Goal: Task Accomplishment & Management: Use online tool/utility

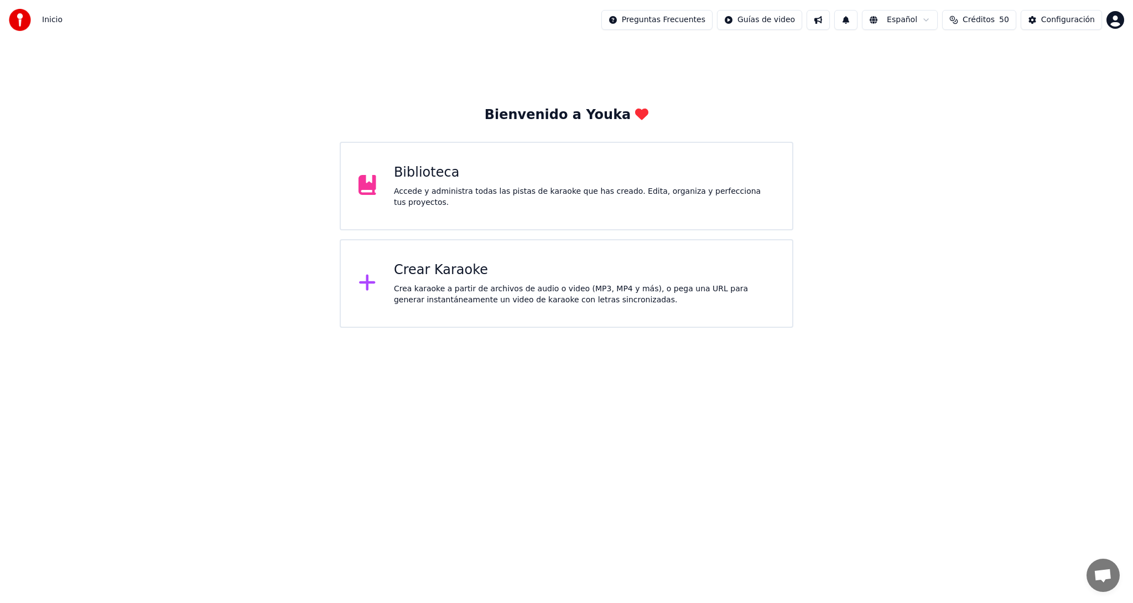
scroll to position [33, 0]
click at [444, 292] on div "Crea karaoke a partir de archivos de audio o video (MP3, MP4 y más), o pega una…" at bounding box center [584, 294] width 381 height 22
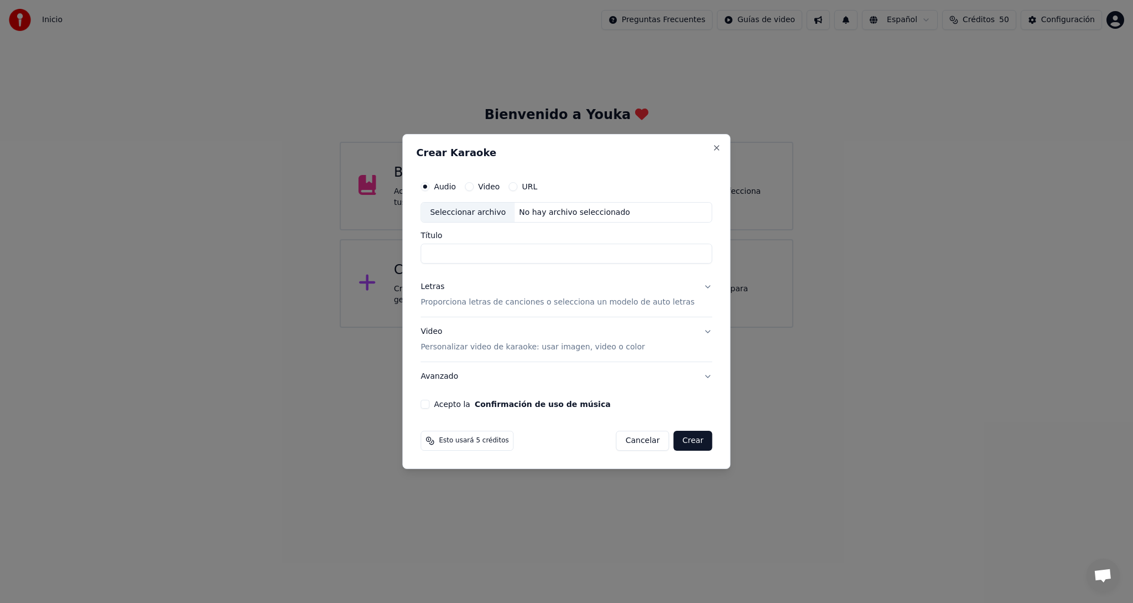
click at [489, 213] on div "Seleccionar archivo" at bounding box center [468, 213] width 94 height 20
drag, startPoint x: 569, startPoint y: 257, endPoint x: 512, endPoint y: 258, distance: 57.6
click at [512, 258] on input "**********" at bounding box center [567, 254] width 292 height 20
type input "**********"
click at [461, 301] on p "Proporciona letras de canciones o selecciona un modelo de auto letras" at bounding box center [558, 302] width 274 height 11
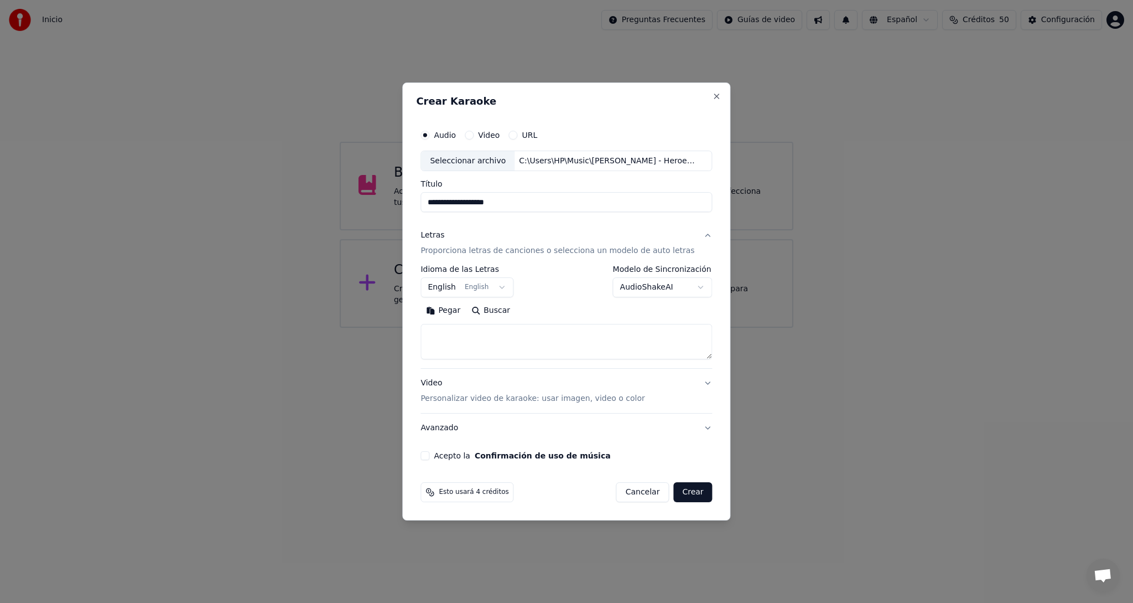
click at [506, 313] on button "Buscar" at bounding box center [491, 311] width 50 height 18
type textarea "**********"
click at [442, 383] on div "Video Personalizar video de karaoke: usar imagen, video o color" at bounding box center [533, 391] width 224 height 27
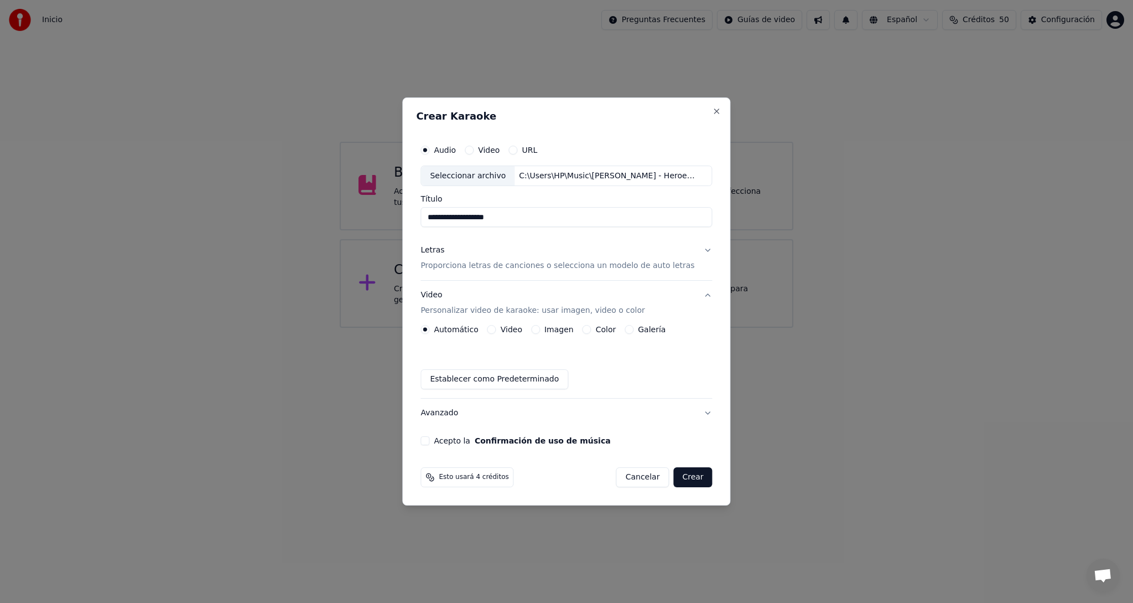
click at [515, 331] on label "Video" at bounding box center [512, 329] width 22 height 8
click at [496, 331] on button "Video" at bounding box center [492, 329] width 9 height 9
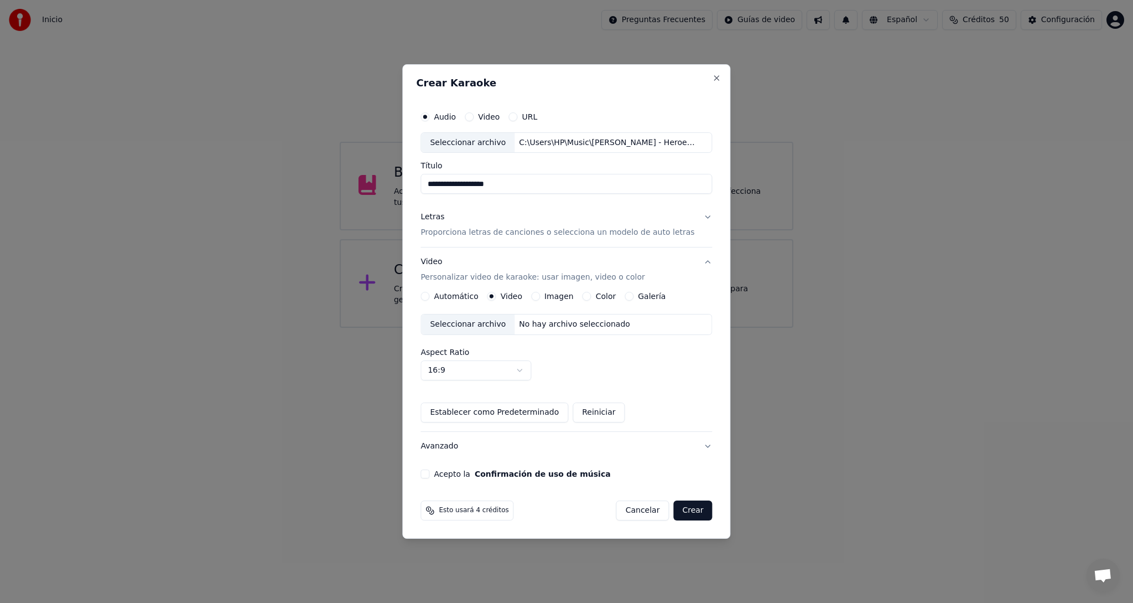
click at [470, 324] on div "Seleccionar archivo" at bounding box center [468, 324] width 94 height 20
click at [441, 474] on div "Acepto la Confirmación de uso de música" at bounding box center [567, 473] width 292 height 9
click at [429, 473] on button "Acepto la Confirmación de uso de música" at bounding box center [425, 473] width 9 height 9
click at [689, 511] on button "Crear" at bounding box center [692, 510] width 39 height 20
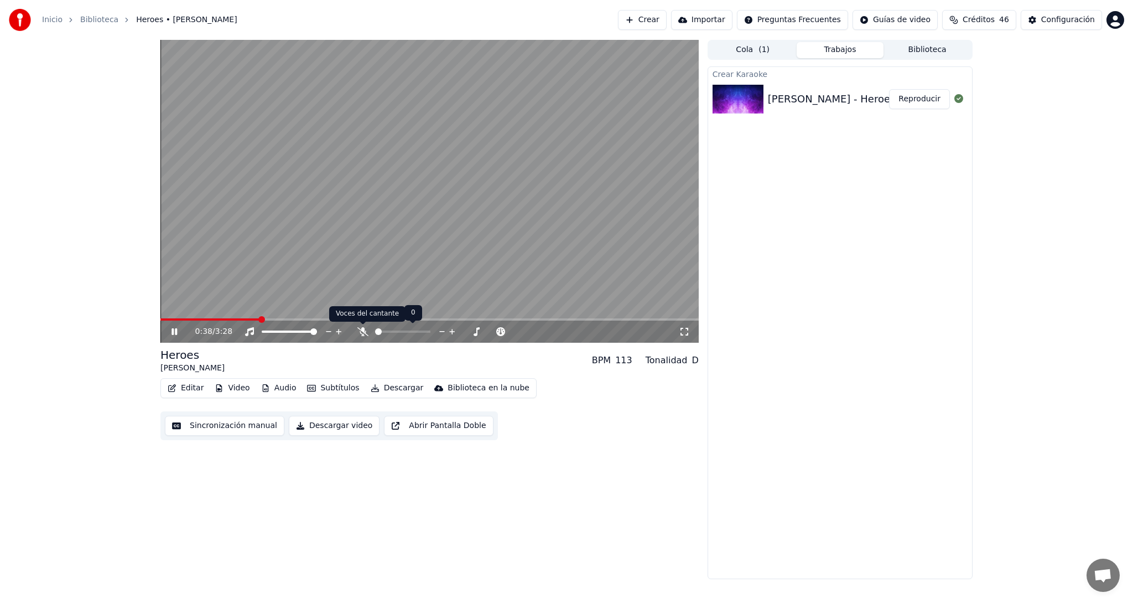
click at [362, 331] on icon at bounding box center [362, 331] width 11 height 9
click at [160, 323] on span at bounding box center [163, 319] width 7 height 7
click at [175, 331] on icon at bounding box center [182, 331] width 26 height 9
click at [183, 389] on button "Editar" at bounding box center [185, 387] width 45 height 15
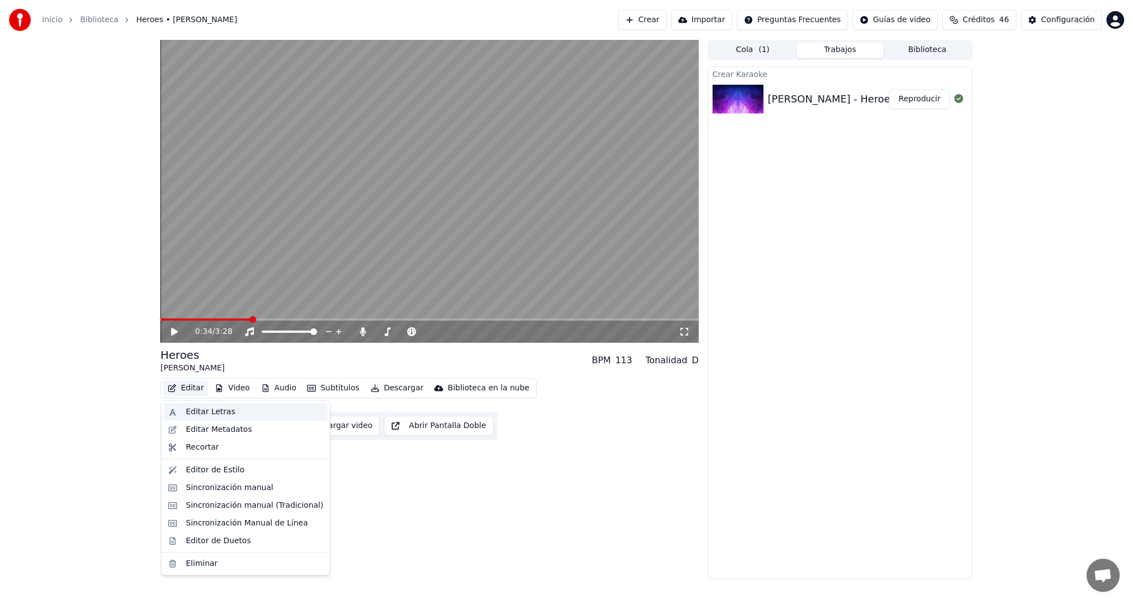
click at [210, 412] on div "Editar Letras" at bounding box center [210, 411] width 49 height 11
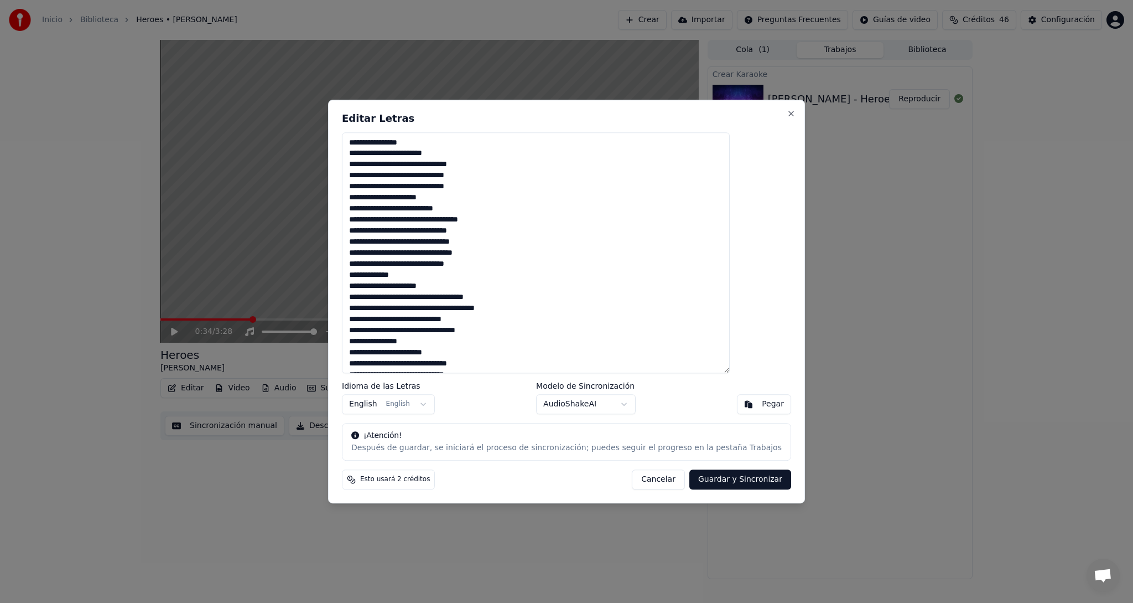
drag, startPoint x: 450, startPoint y: 366, endPoint x: 378, endPoint y: 123, distance: 253.4
click at [378, 123] on div "Editar Letras Idioma de las Letras English English Modelo de Sincronización Aud…" at bounding box center [566, 301] width 477 height 403
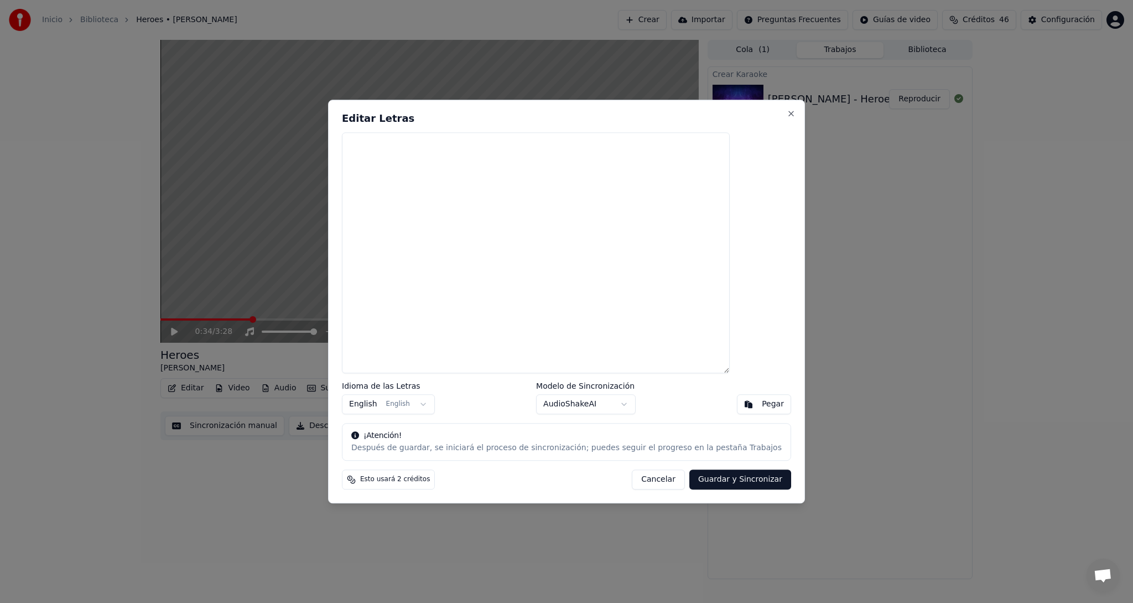
paste textarea "**********"
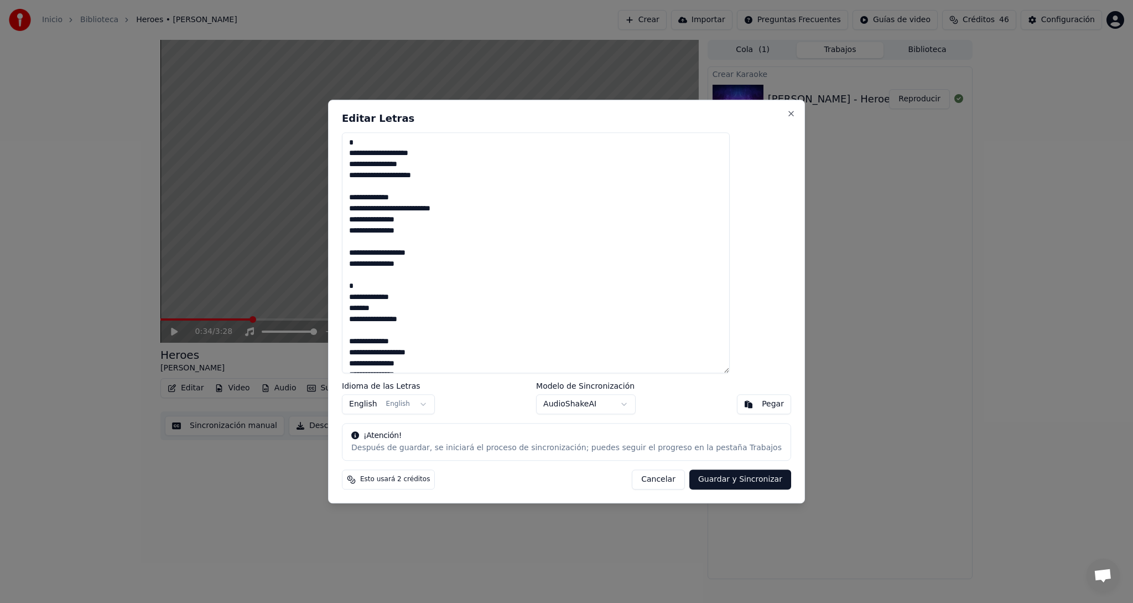
click at [718, 486] on button "Guardar y Sincronizar" at bounding box center [740, 479] width 102 height 20
type textarea "**********"
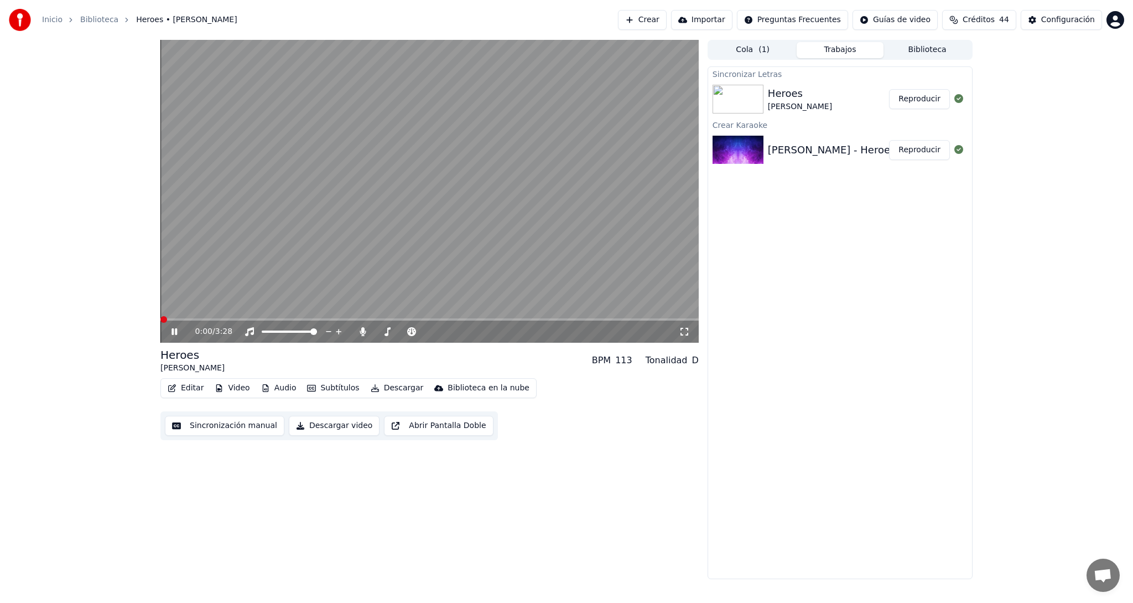
click at [160, 319] on span at bounding box center [163, 319] width 7 height 7
click at [315, 387] on button "Subtítulos" at bounding box center [333, 387] width 61 height 15
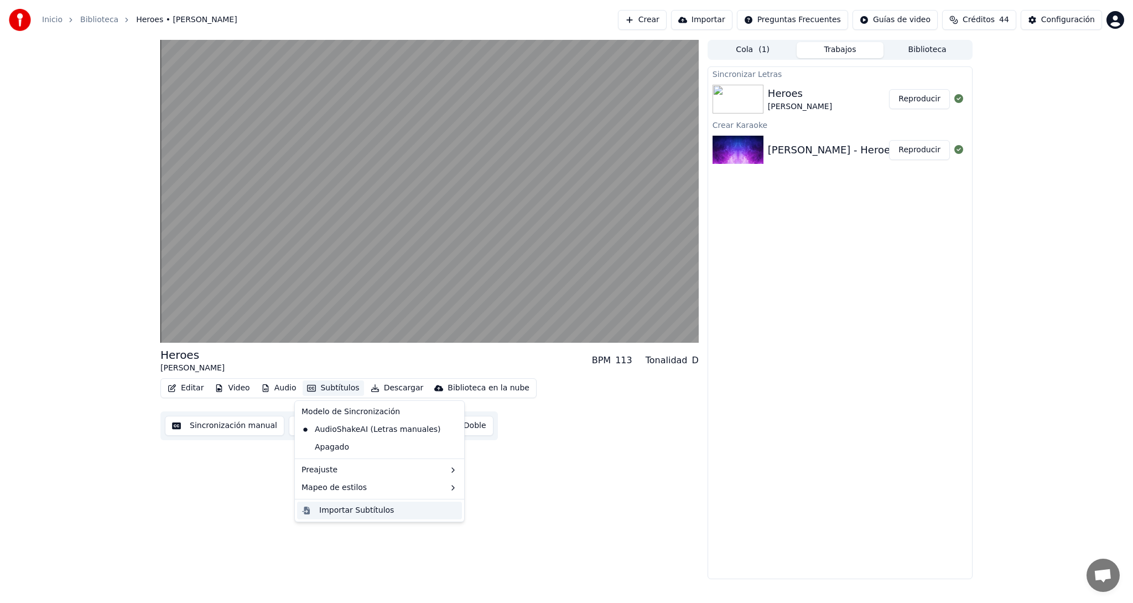
click at [354, 511] on div "Importar Subtítulos" at bounding box center [356, 510] width 75 height 11
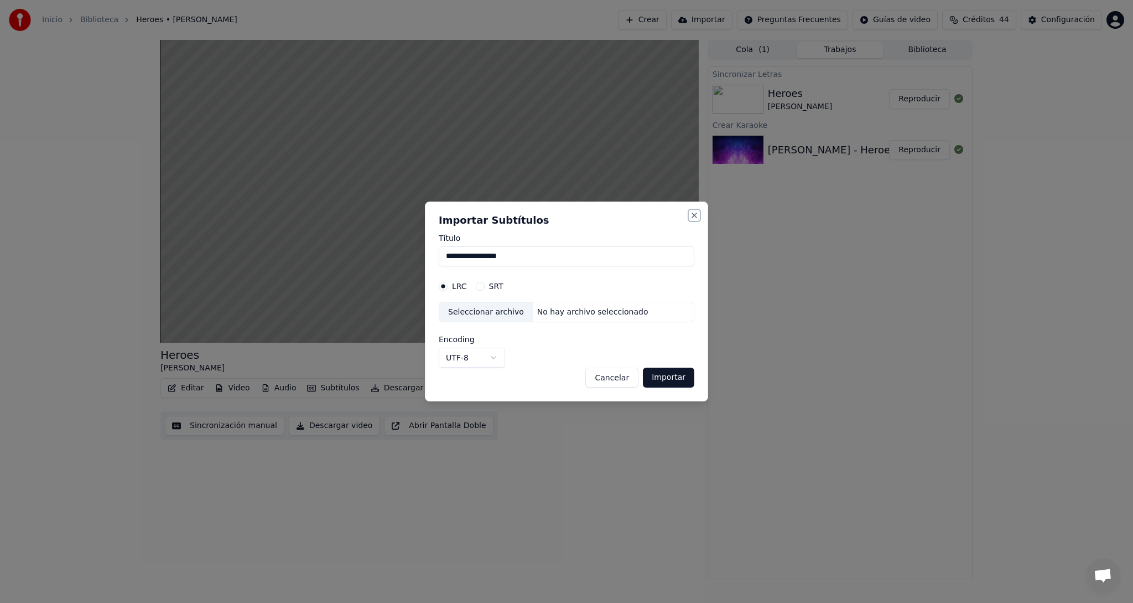
click at [695, 215] on button "Close" at bounding box center [694, 215] width 9 height 9
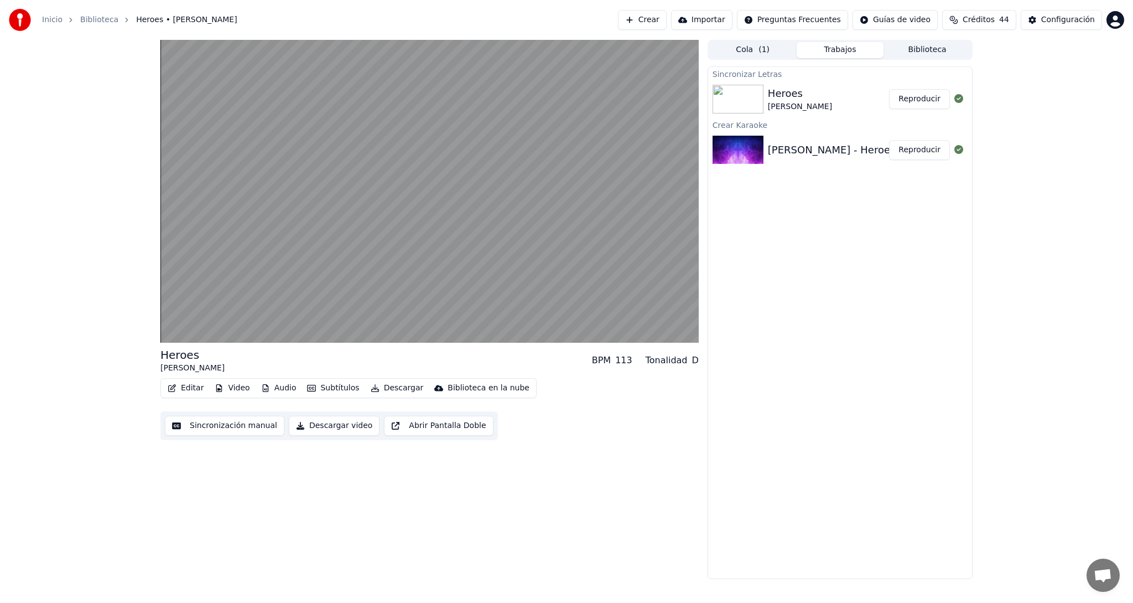
click at [326, 387] on button "Subtítulos" at bounding box center [333, 387] width 61 height 15
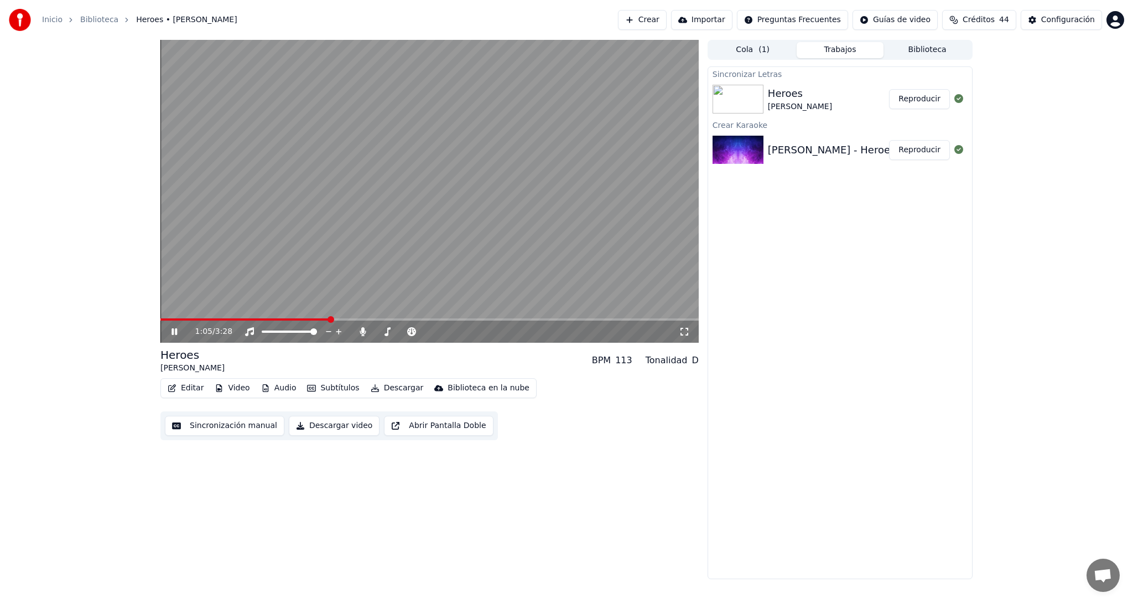
click at [177, 333] on icon at bounding box center [175, 331] width 6 height 7
click at [174, 329] on icon at bounding box center [174, 332] width 7 height 8
click at [320, 385] on button "Subtítulos" at bounding box center [333, 387] width 61 height 15
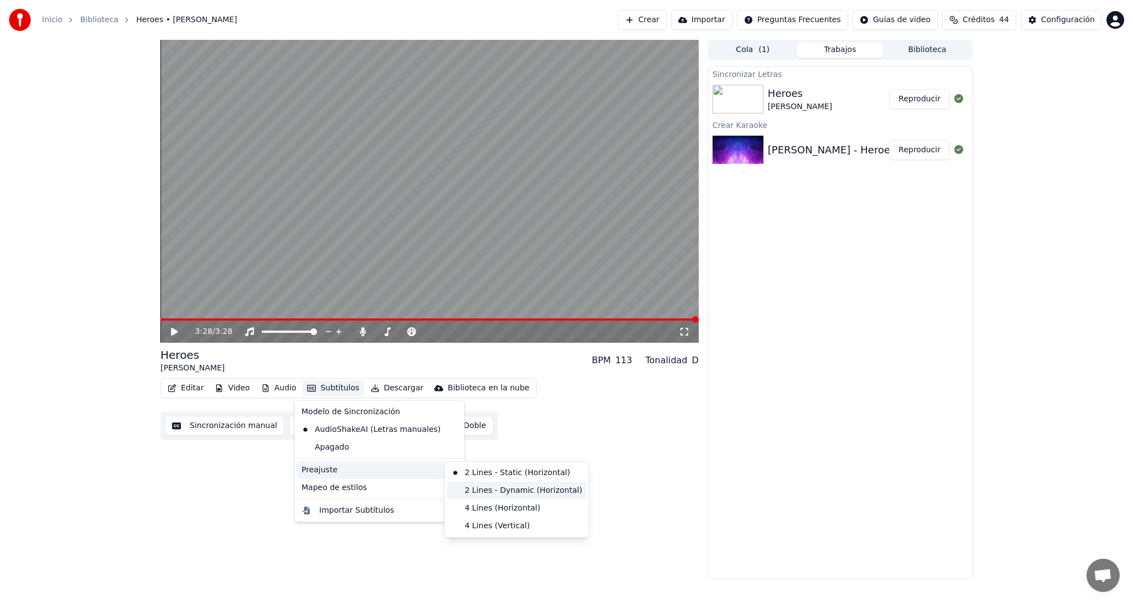
click at [501, 492] on div "2 Lines - Dynamic (Horizontal)" at bounding box center [516, 490] width 139 height 18
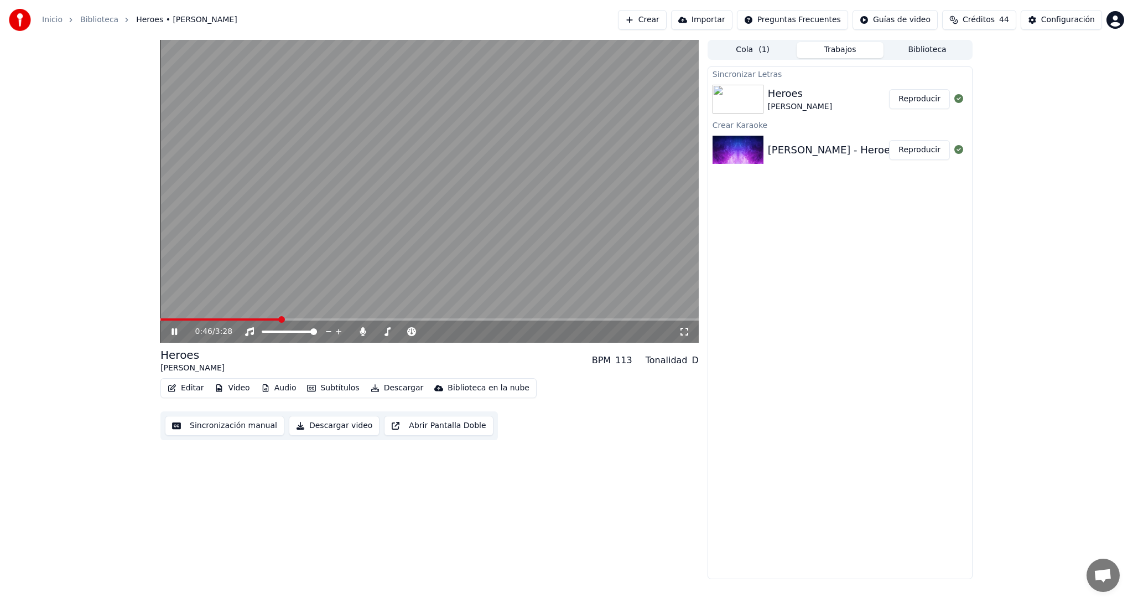
click at [174, 331] on icon at bounding box center [182, 331] width 26 height 9
click at [1058, 17] on div "Configuración" at bounding box center [1068, 19] width 54 height 11
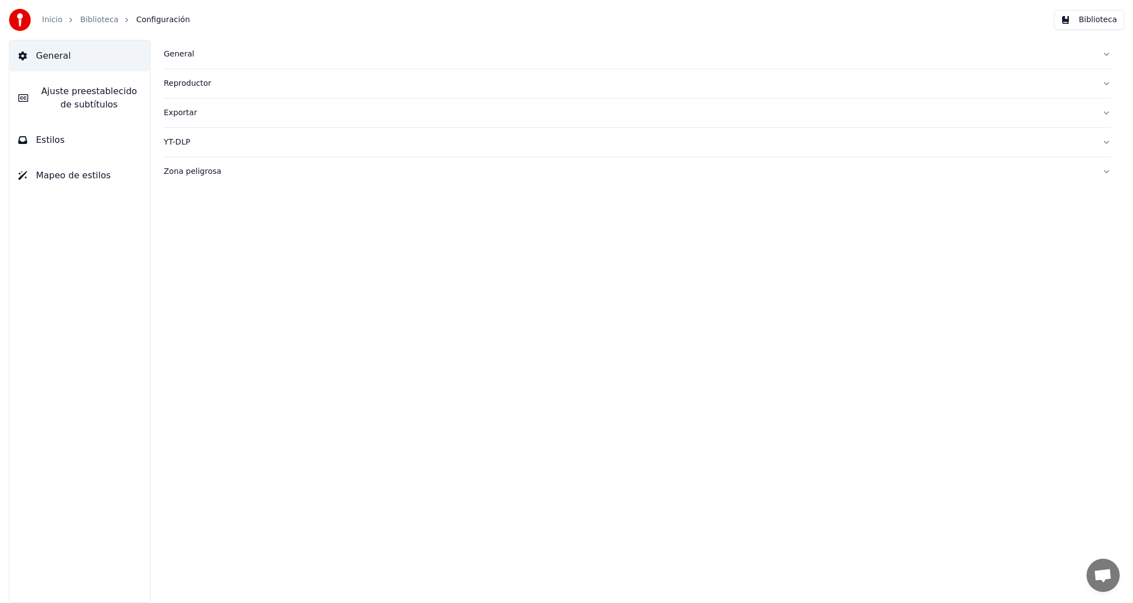
click at [56, 136] on span "Estilos" at bounding box center [50, 139] width 29 height 13
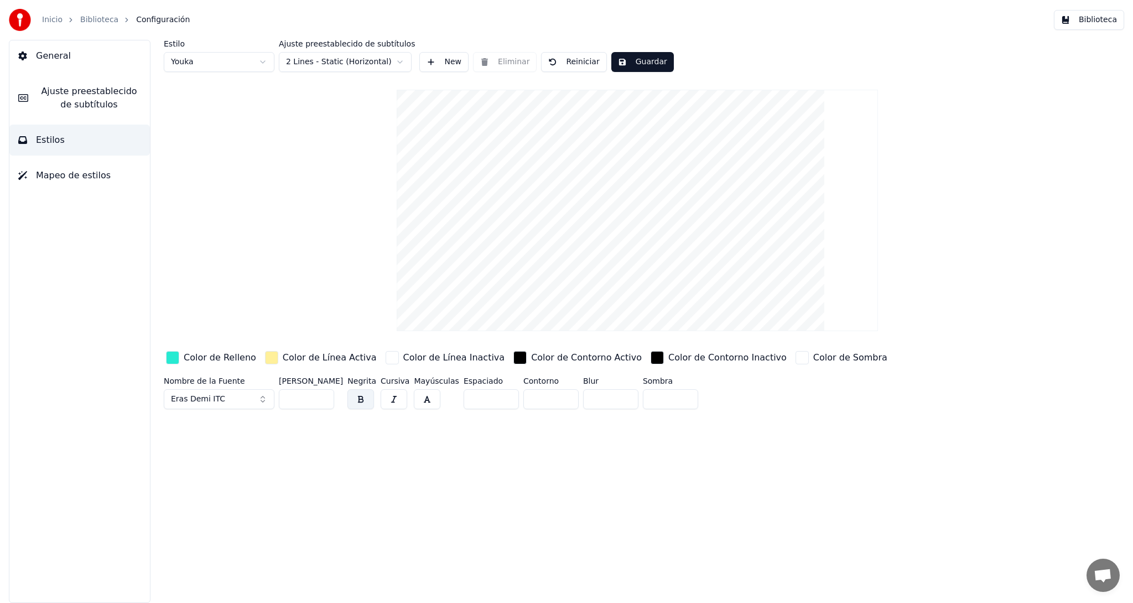
click at [72, 94] on span "Ajuste preestablecido de subtítulos" at bounding box center [89, 98] width 104 height 27
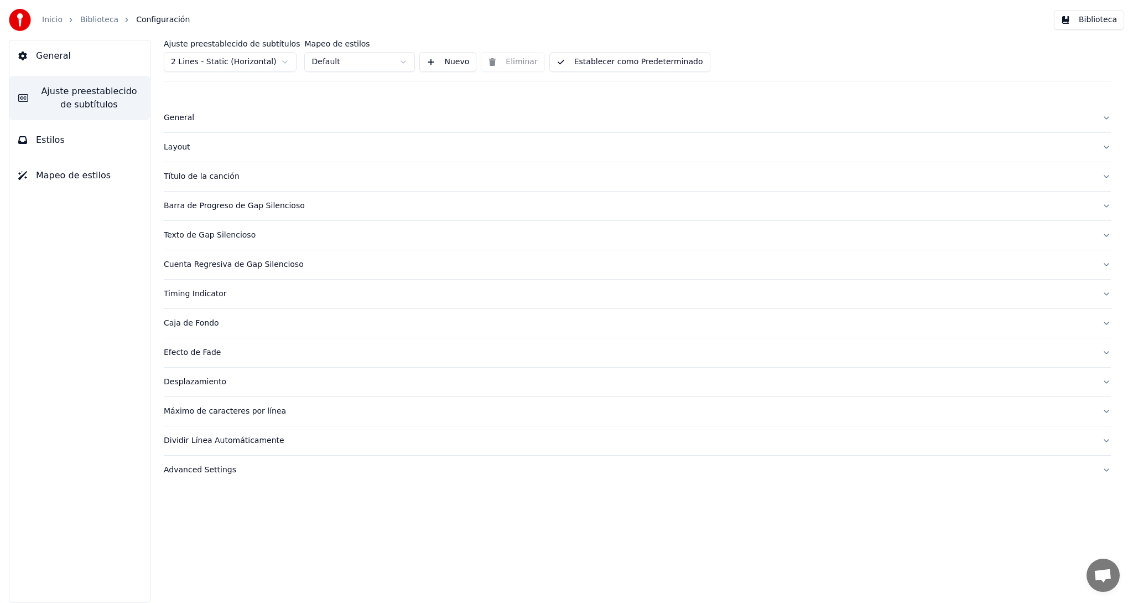
click at [284, 63] on html "Inicio Biblioteca Configuración Biblioteca General Ajuste preestablecido de sub…" at bounding box center [566, 301] width 1133 height 603
click at [212, 177] on div "Título de la canción" at bounding box center [629, 176] width 930 height 11
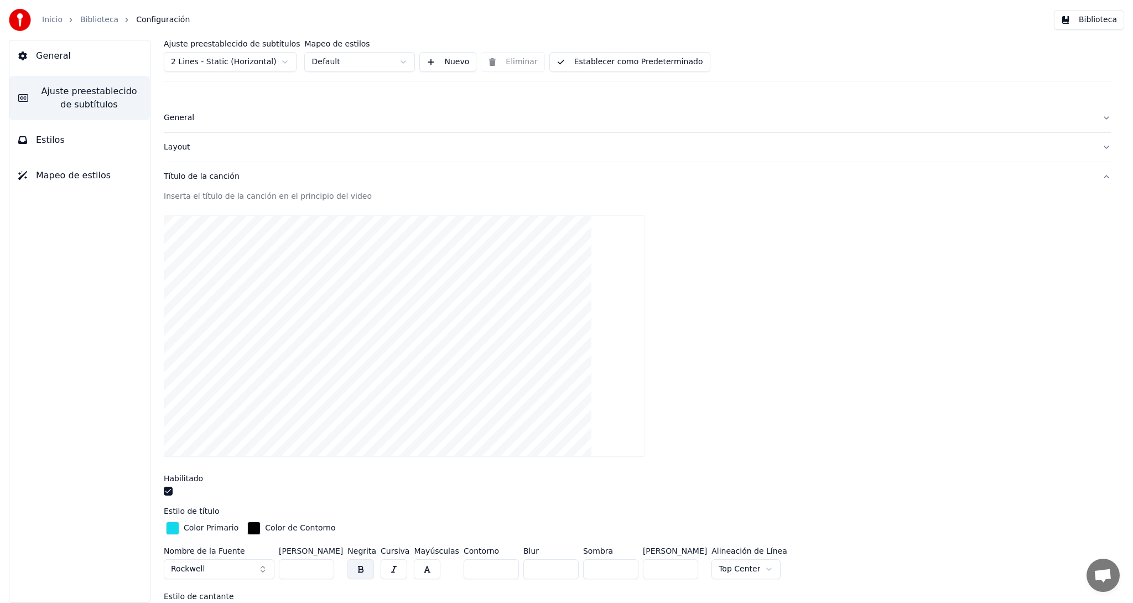
click at [287, 58] on html "Inicio Biblioteca Configuración Biblioteca General Ajuste preestablecido de sub…" at bounding box center [566, 301] width 1133 height 603
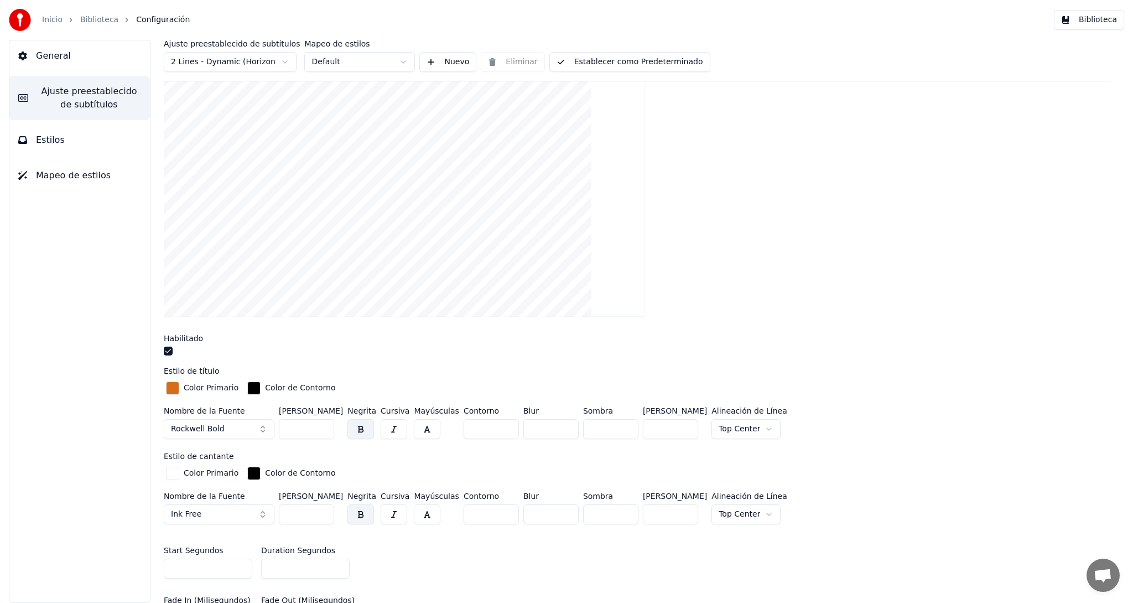
scroll to position [228, 0]
click at [263, 512] on button "Ink Free" at bounding box center [219, 514] width 111 height 20
click at [232, 416] on div "Engravers MT" at bounding box center [228, 414] width 79 height 11
click at [265, 512] on button "Engravers MT" at bounding box center [219, 514] width 111 height 20
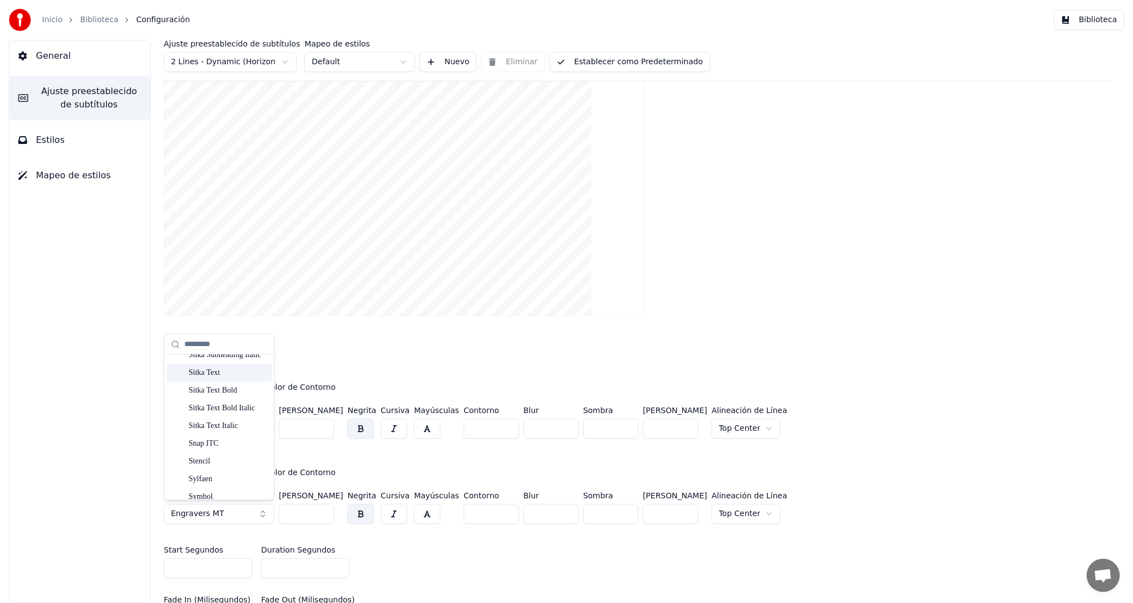
scroll to position [5856, 0]
click at [206, 438] on div "Stencil" at bounding box center [228, 438] width 79 height 11
click at [611, 62] on button "Establecer como Predeterminado" at bounding box center [629, 62] width 161 height 20
click at [1097, 22] on button "Biblioteca" at bounding box center [1089, 20] width 70 height 20
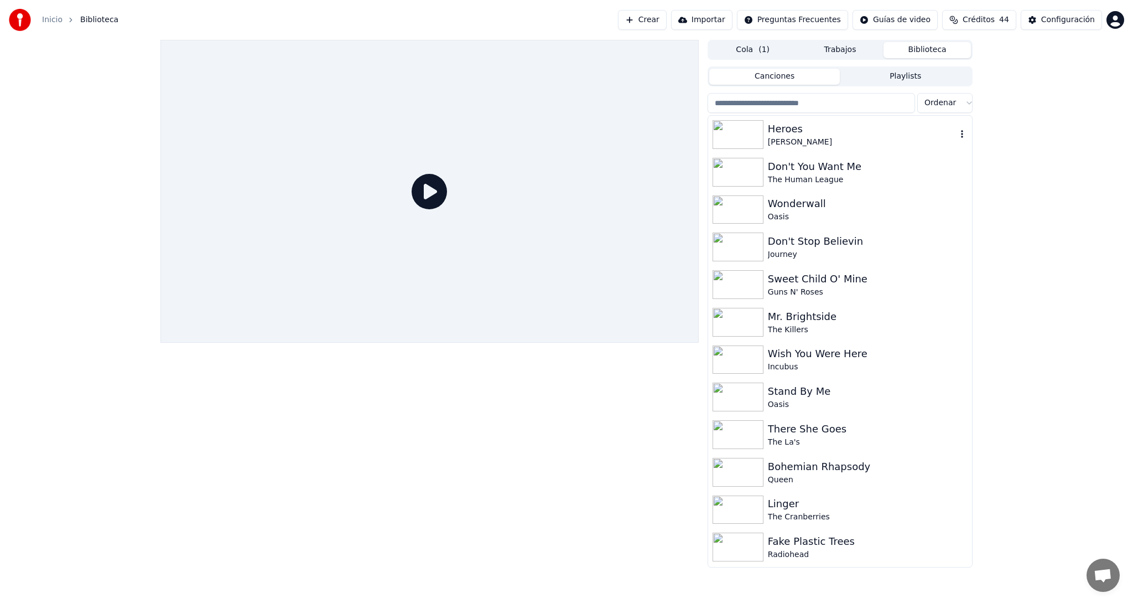
click at [773, 132] on div "Heroes" at bounding box center [862, 128] width 189 height 15
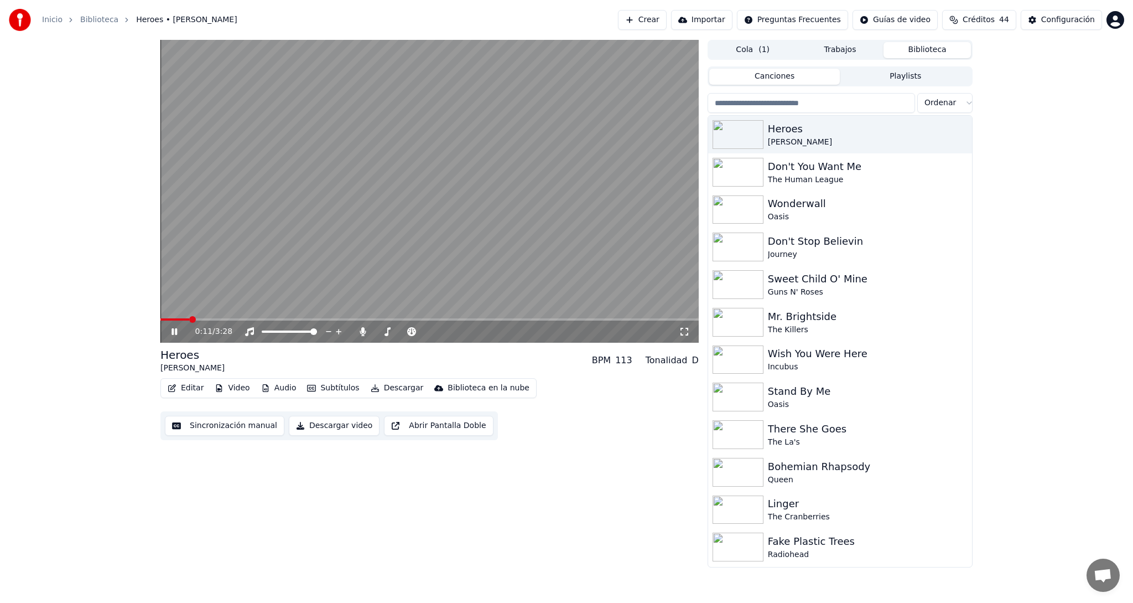
click at [225, 388] on button "Video" at bounding box center [232, 387] width 44 height 15
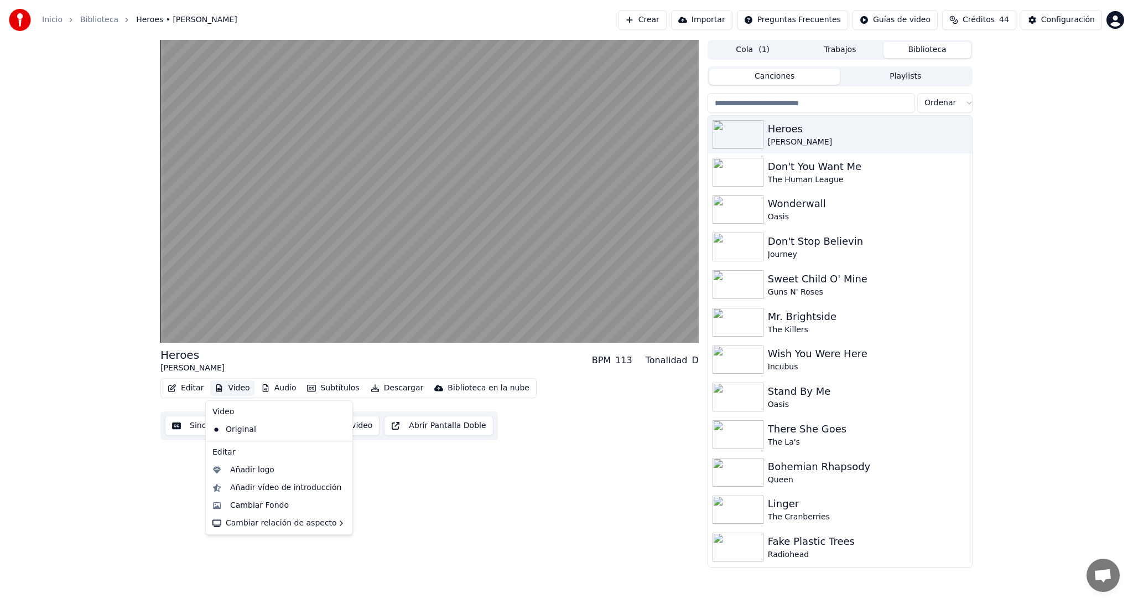
click at [479, 497] on div "Heroes [PERSON_NAME] BPM 113 Tonalidad D Editar Video Audio Subtítulos Descarga…" at bounding box center [429, 303] width 538 height 527
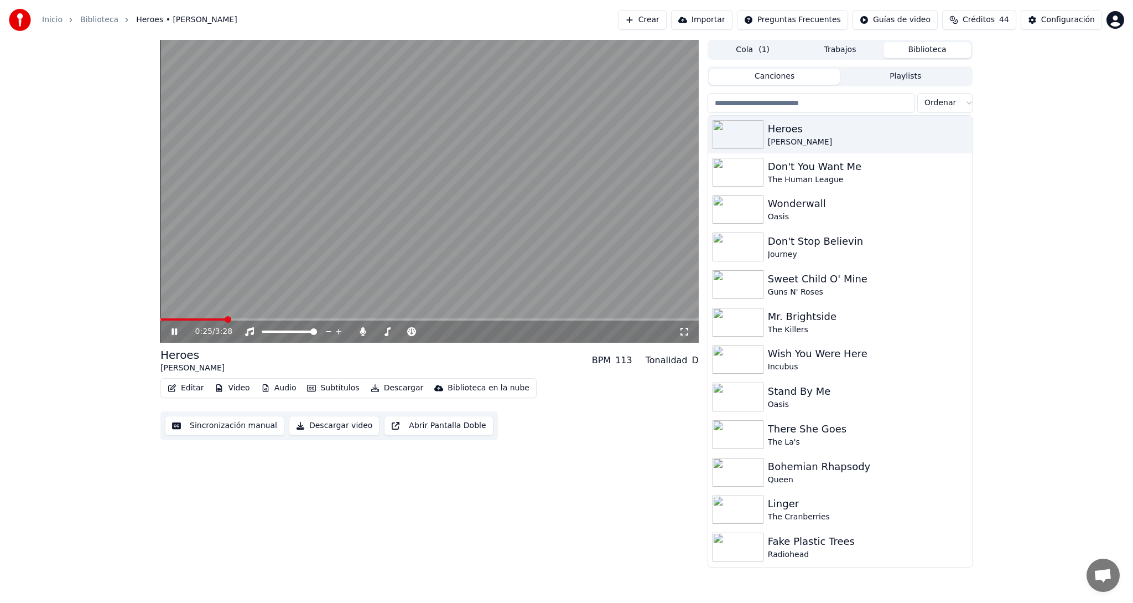
click at [171, 330] on icon at bounding box center [182, 331] width 26 height 9
click at [1046, 17] on div "Configuración" at bounding box center [1068, 19] width 54 height 11
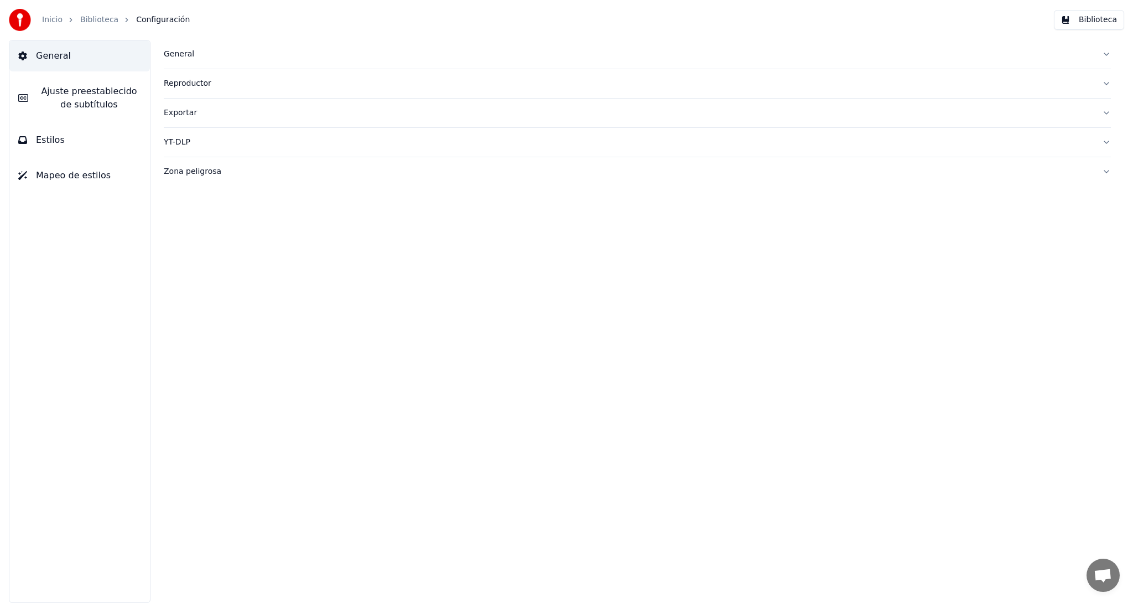
click at [89, 96] on span "Ajuste preestablecido de subtítulos" at bounding box center [89, 98] width 104 height 27
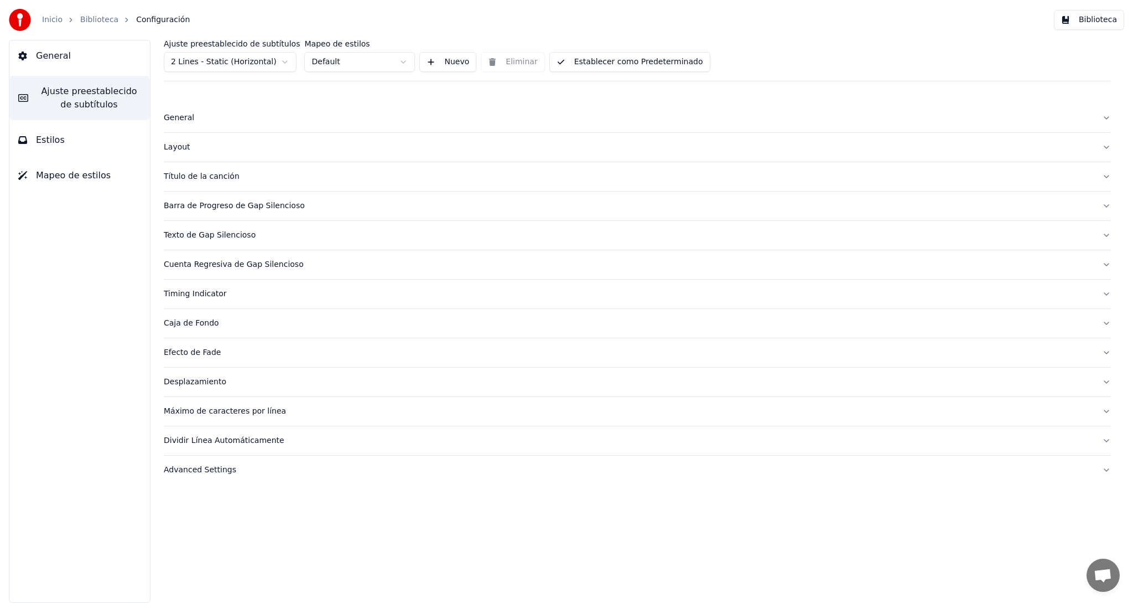
click at [187, 175] on div "Título de la canción" at bounding box center [629, 176] width 930 height 11
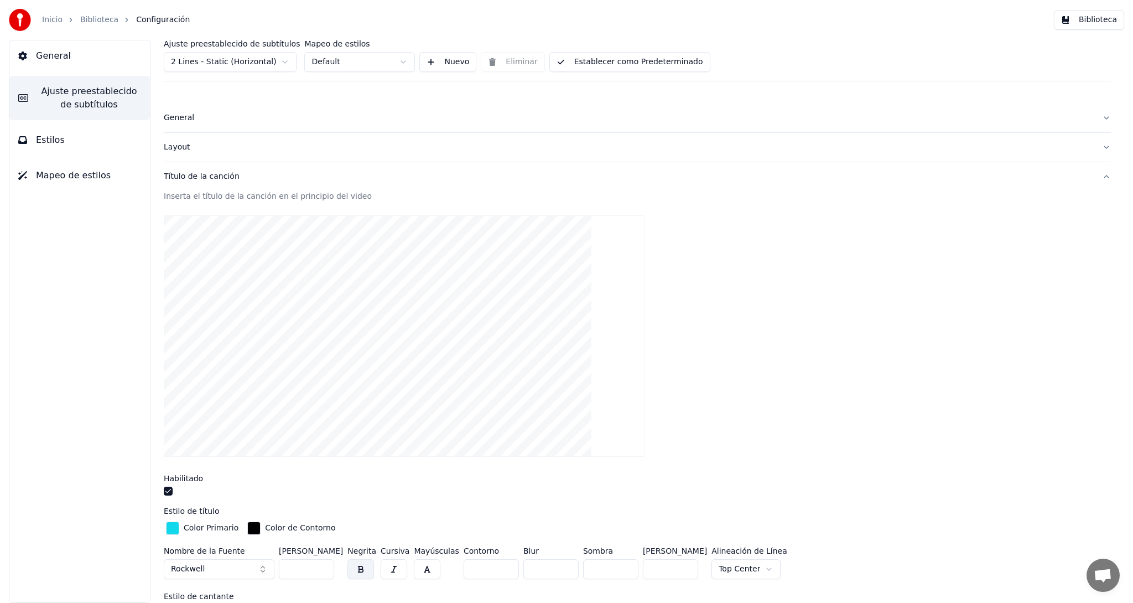
click at [285, 63] on html "Inicio Biblioteca Configuración Biblioteca General Ajuste preestablecido de sub…" at bounding box center [566, 301] width 1133 height 603
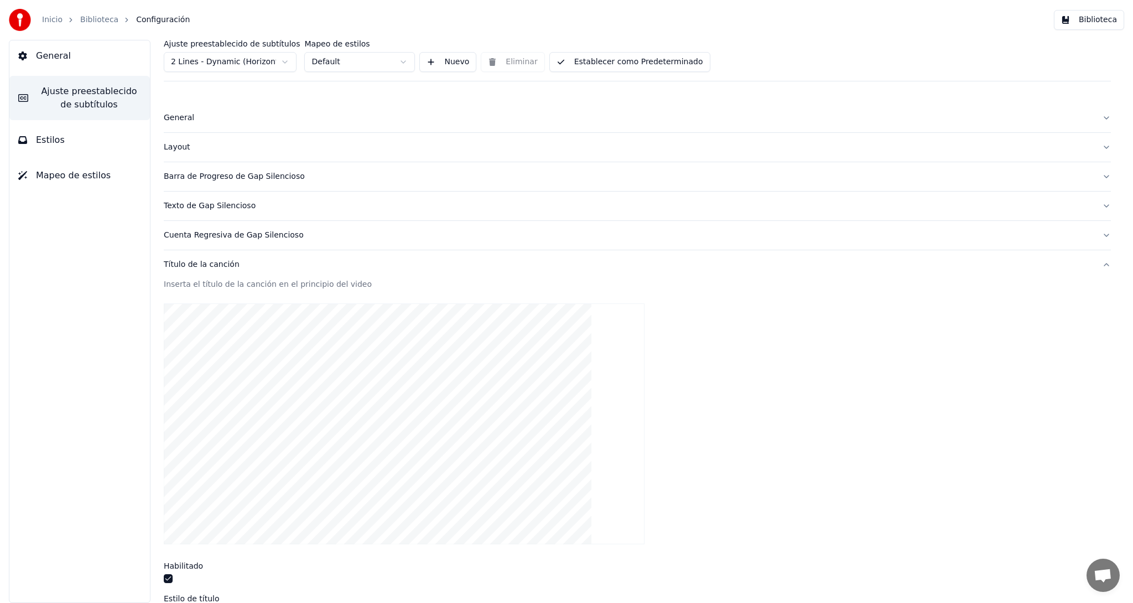
click at [262, 175] on div "Barra de Progreso de Gap Silencioso" at bounding box center [629, 176] width 930 height 11
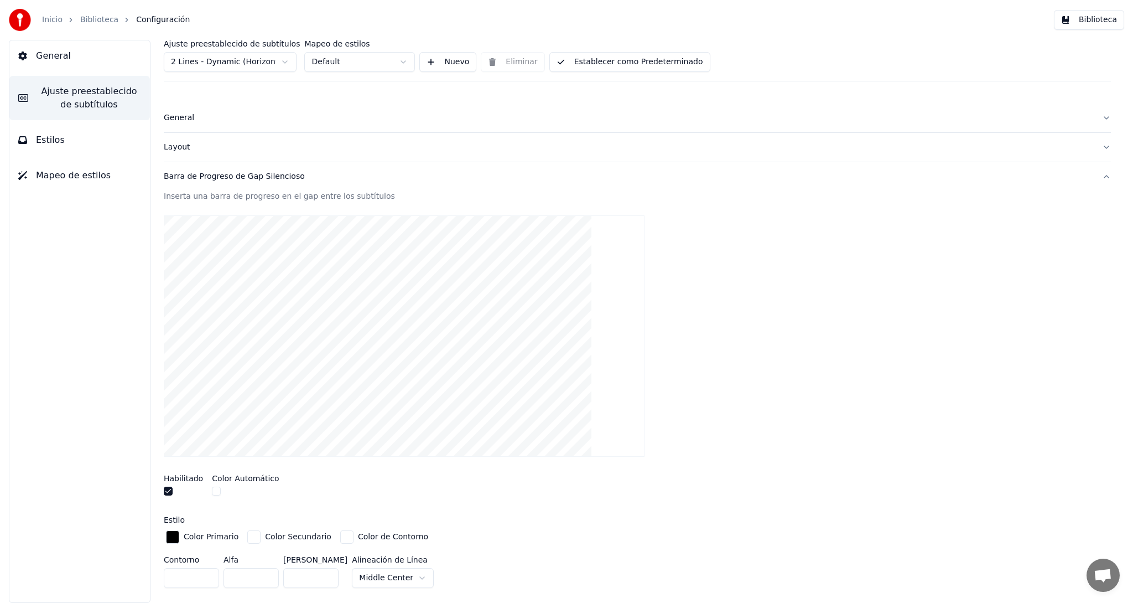
click at [214, 490] on button "button" at bounding box center [216, 490] width 9 height 9
click at [216, 489] on button "button" at bounding box center [216, 490] width 9 height 9
click at [214, 489] on button "button" at bounding box center [216, 490] width 9 height 9
click at [212, 490] on button "button" at bounding box center [216, 490] width 9 height 9
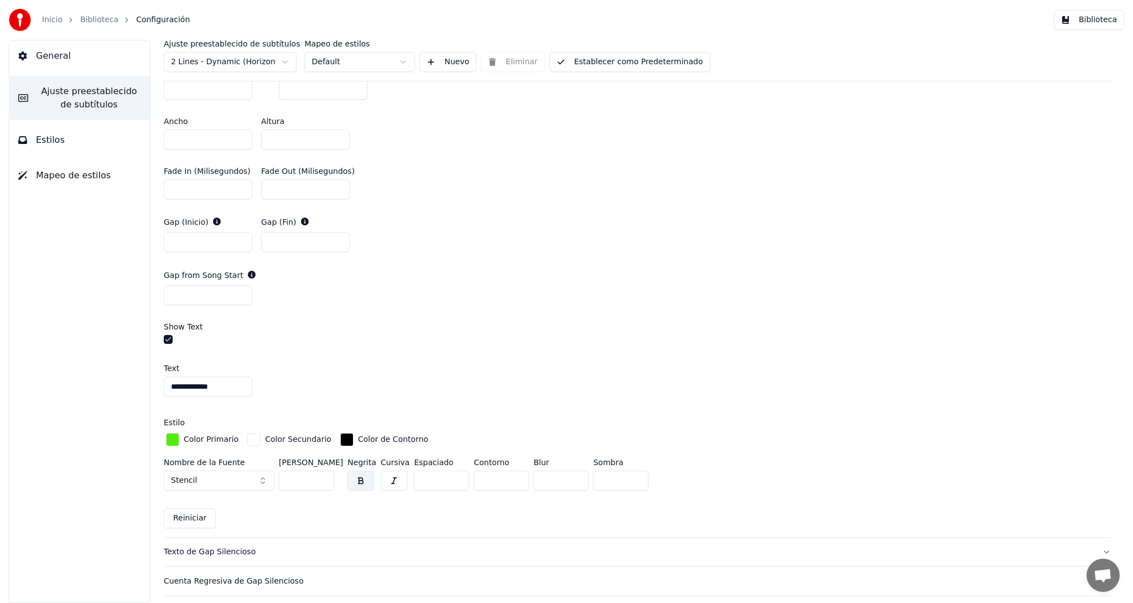
scroll to position [589, 0]
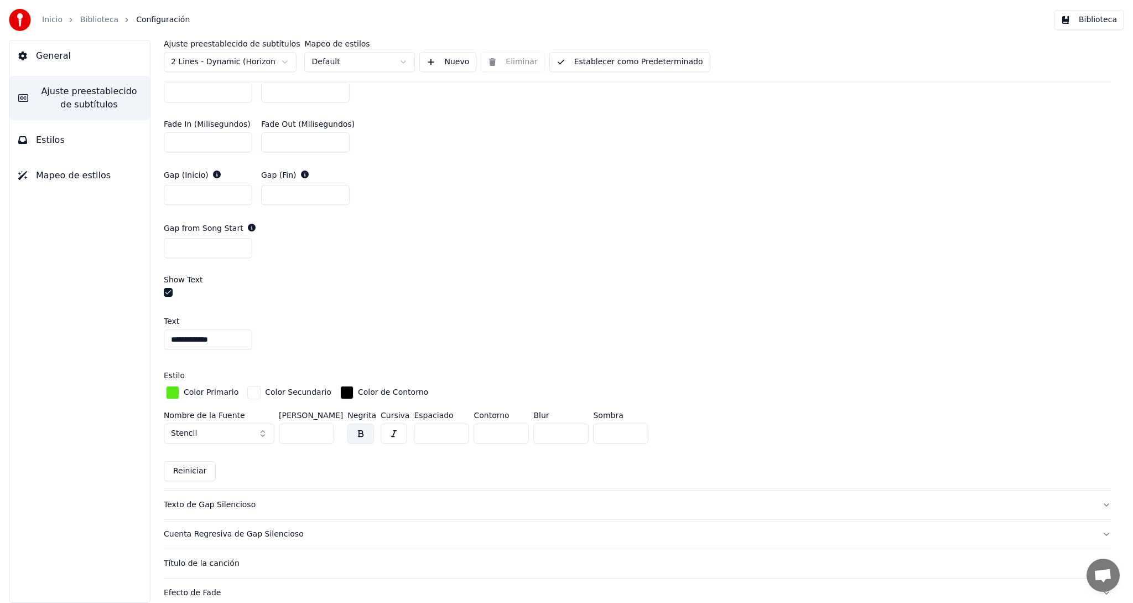
click at [210, 504] on div "Texto de Gap Silencioso" at bounding box center [629, 504] width 930 height 11
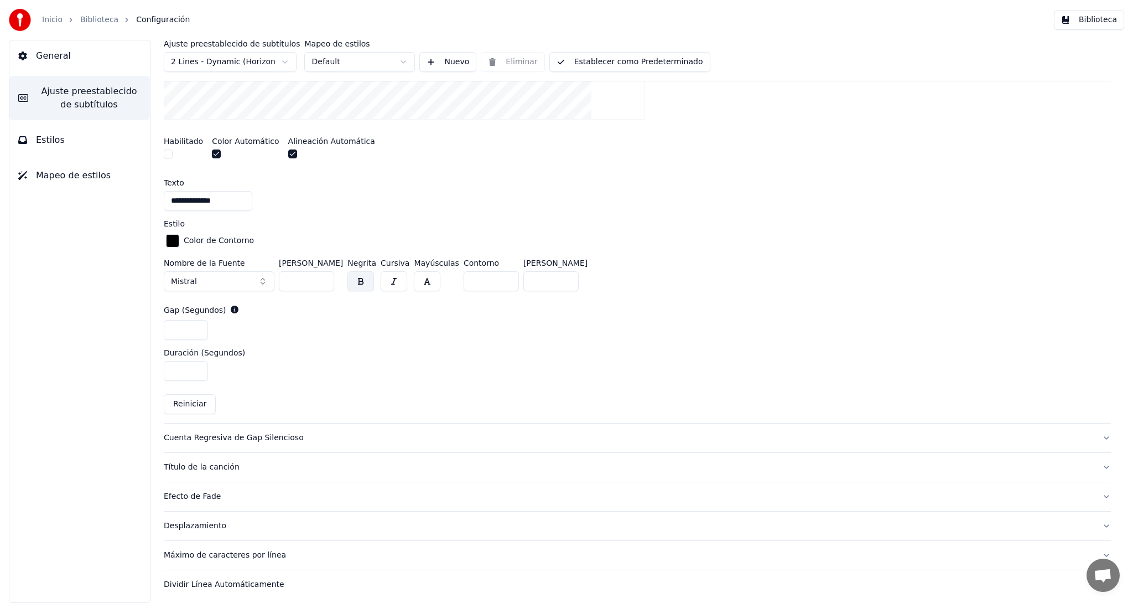
scroll to position [354, 0]
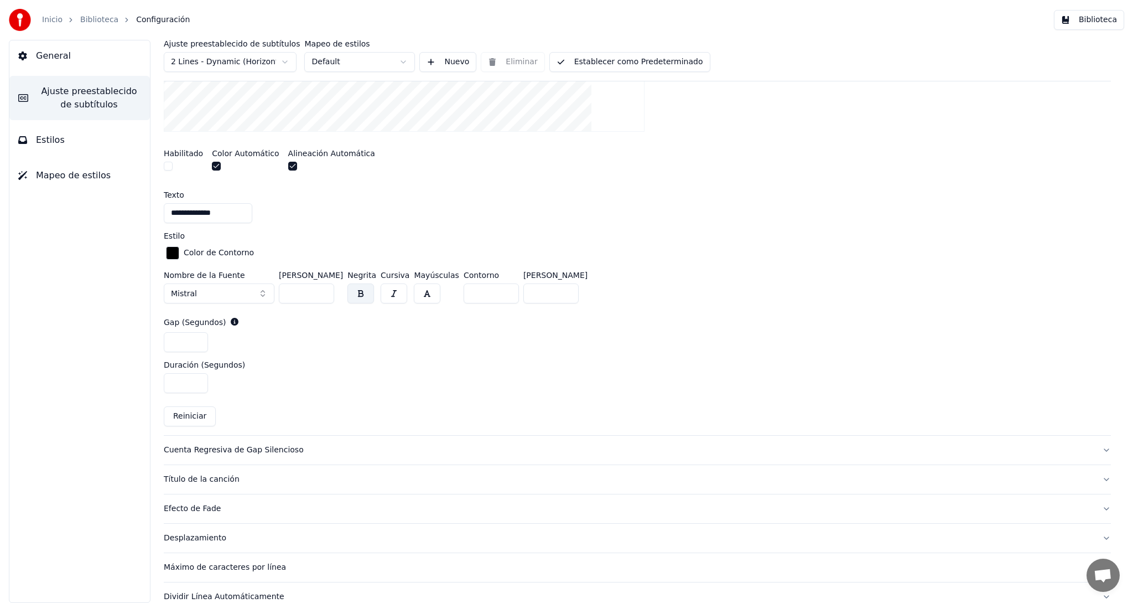
click at [229, 452] on div "Cuenta Regresiva de Gap Silencioso" at bounding box center [629, 449] width 930 height 11
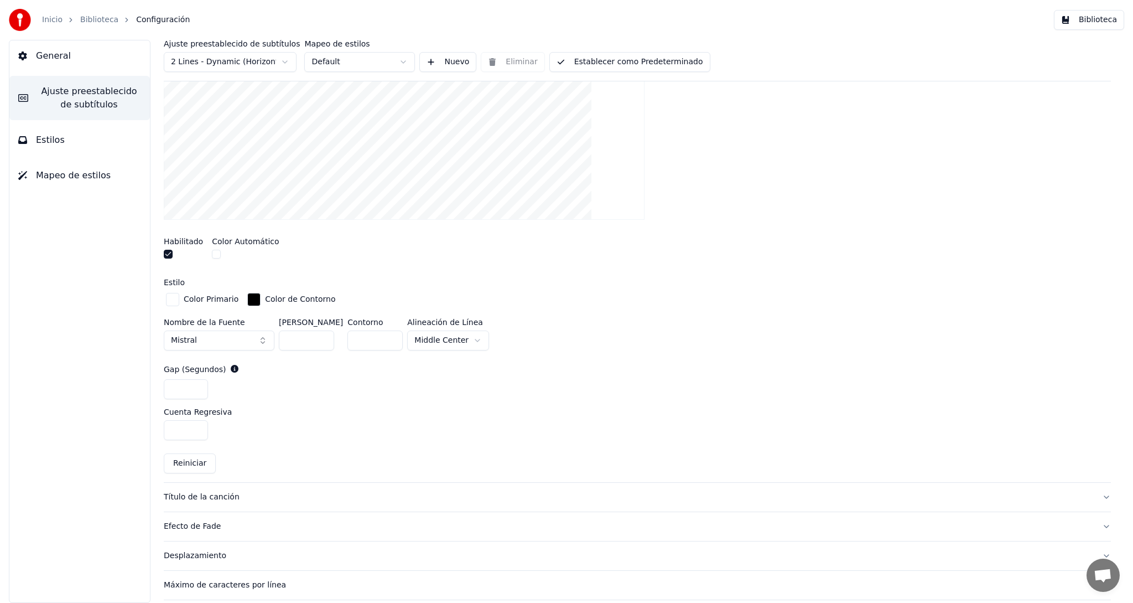
scroll to position [329, 0]
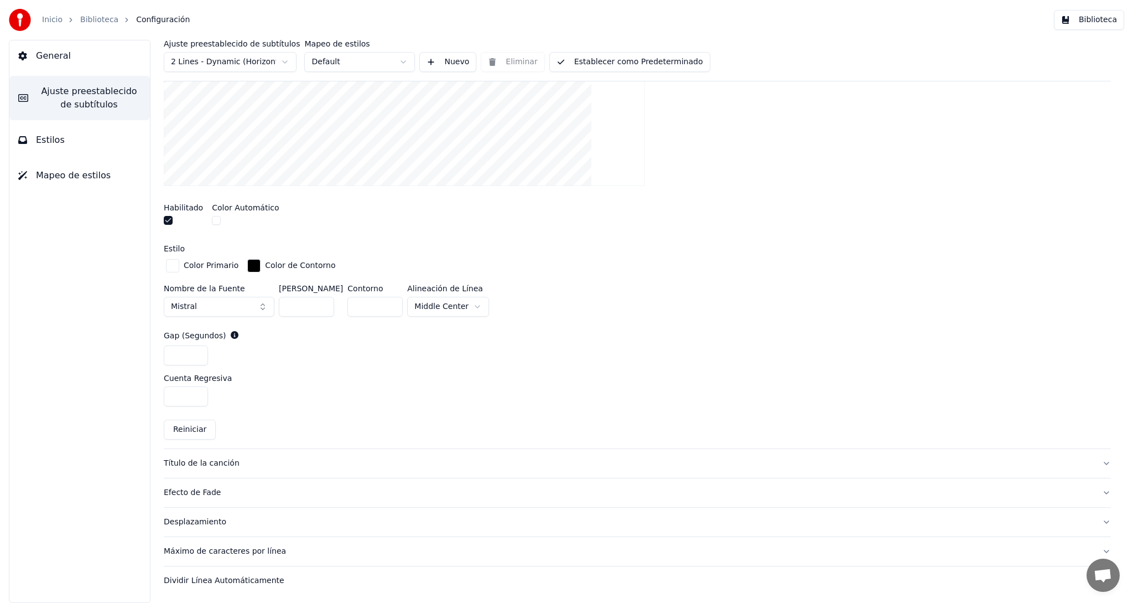
click at [195, 520] on div "Desplazamiento" at bounding box center [629, 521] width 930 height 11
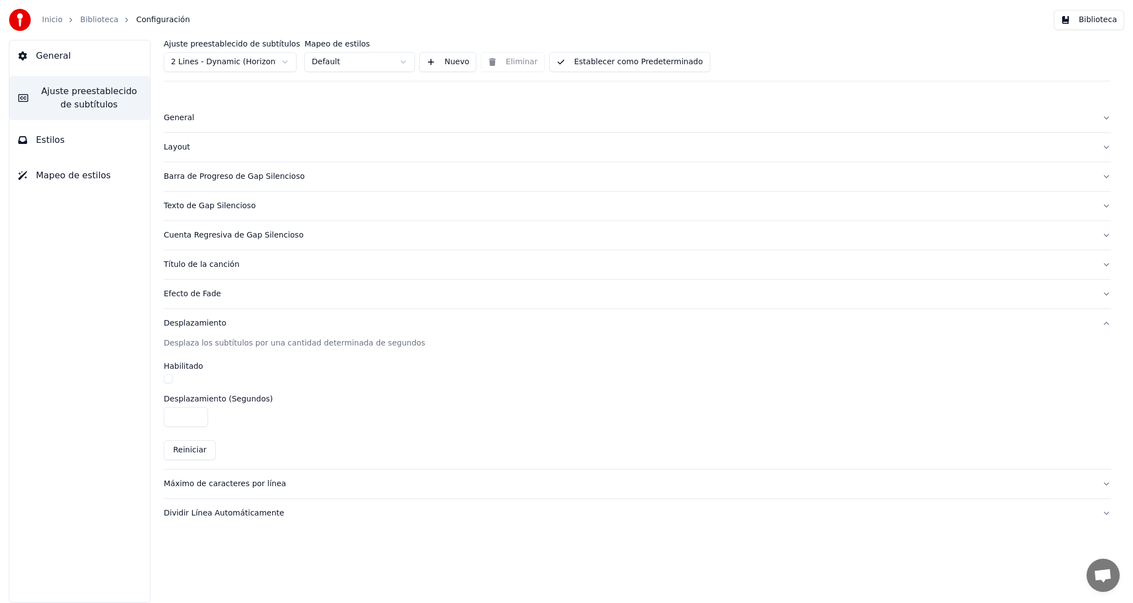
click at [179, 146] on div "Layout" at bounding box center [629, 147] width 930 height 11
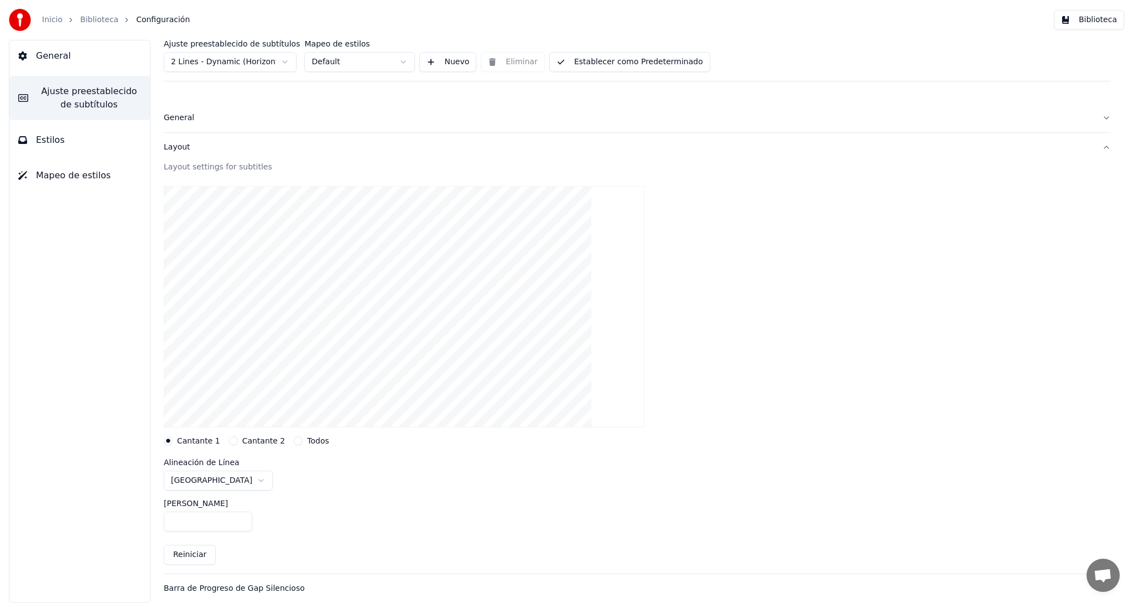
click at [172, 150] on div "Layout" at bounding box center [629, 147] width 930 height 11
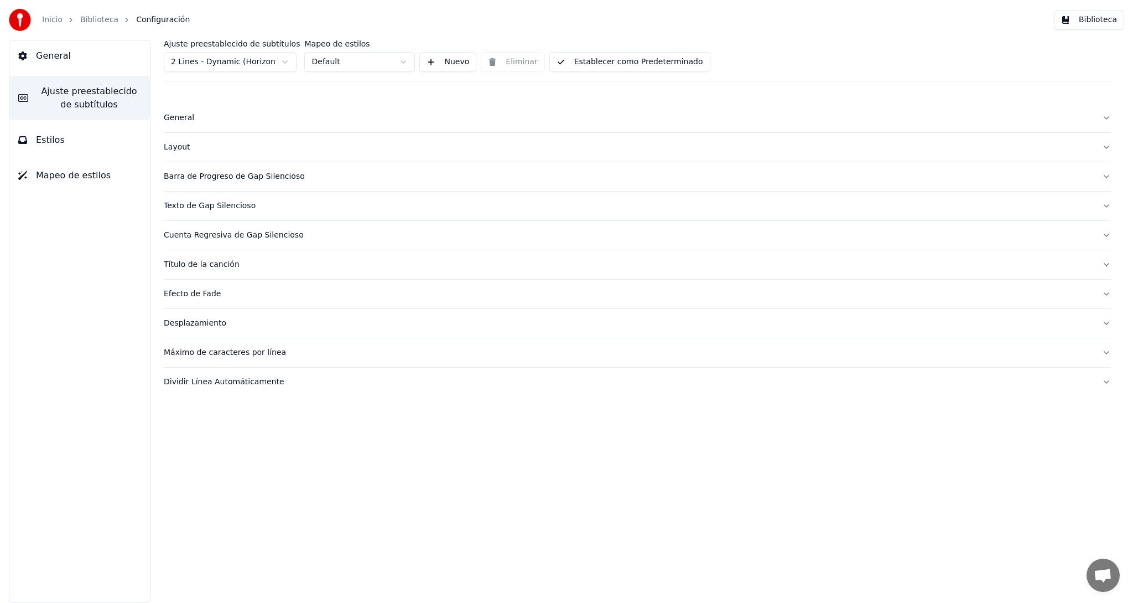
click at [190, 293] on div "Efecto de Fade" at bounding box center [629, 293] width 930 height 11
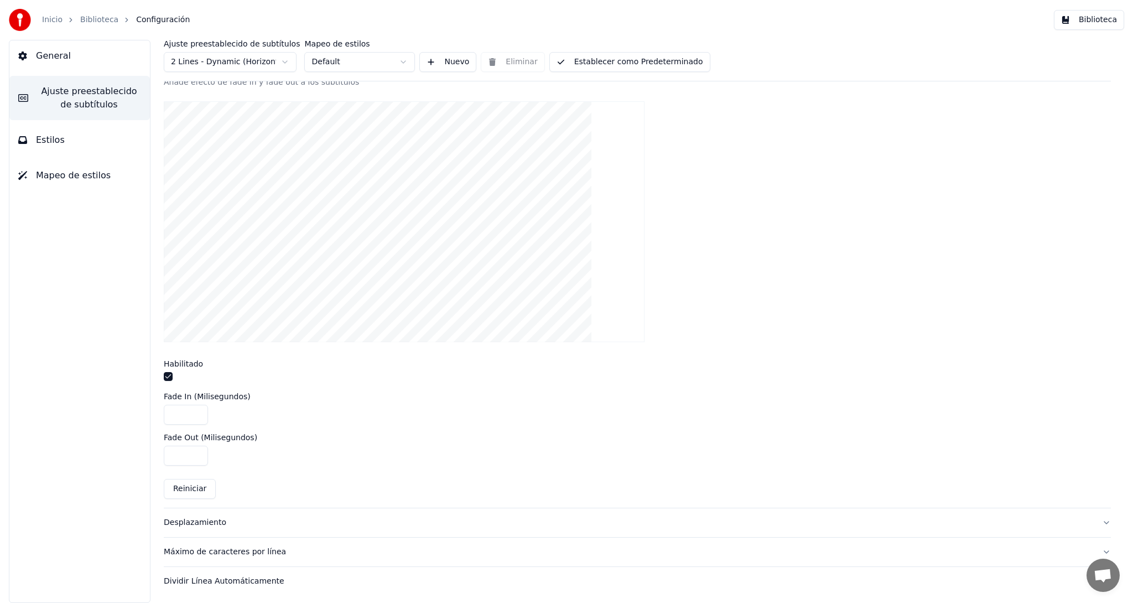
scroll to position [232, 0]
click at [198, 521] on div "Desplazamiento" at bounding box center [629, 521] width 930 height 11
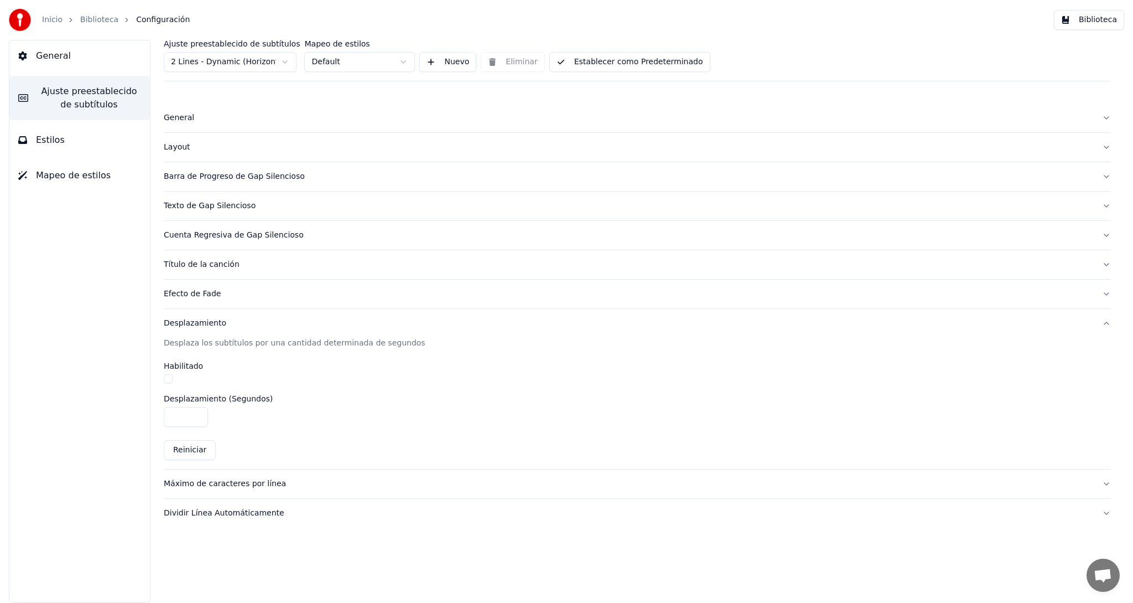
click at [178, 232] on div "Cuenta Regresiva de Gap Silencioso" at bounding box center [629, 235] width 930 height 11
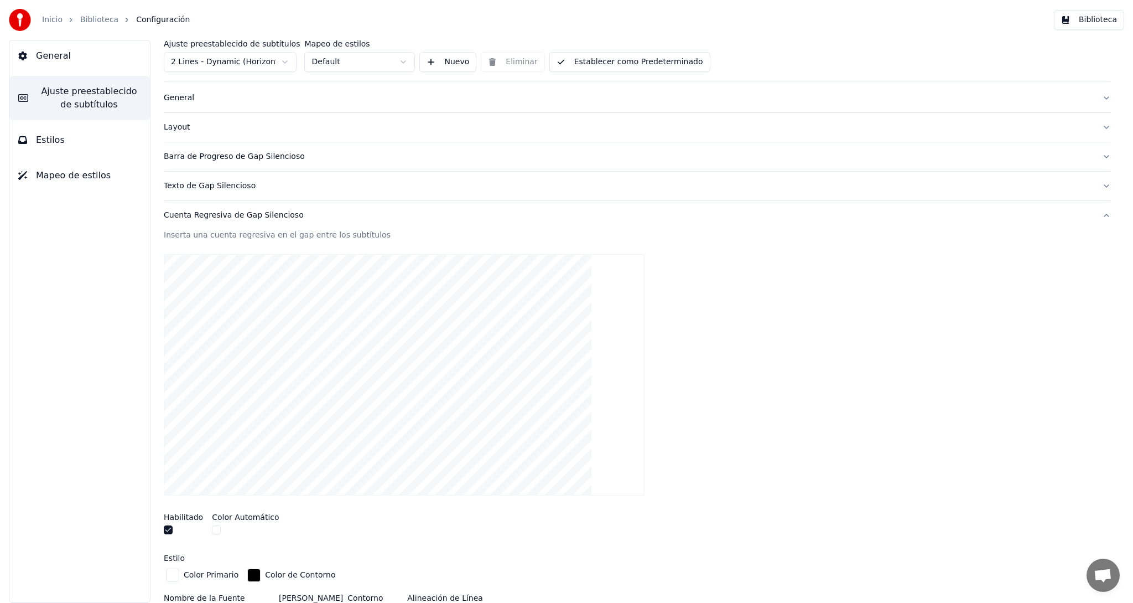
scroll to position [12, 0]
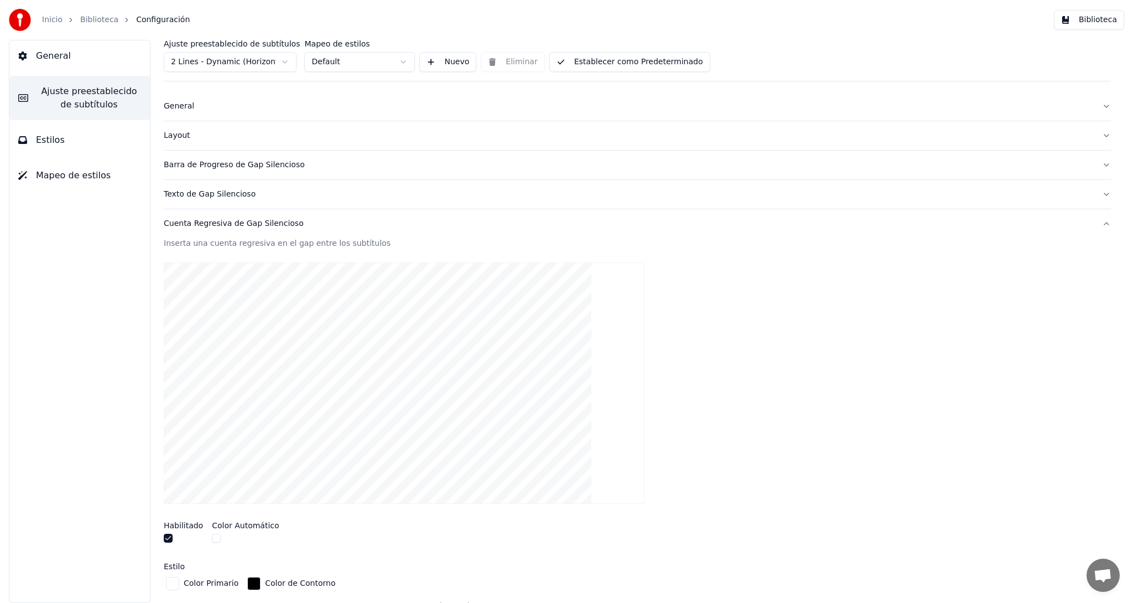
click at [206, 222] on div "Cuenta Regresiva de Gap Silencioso" at bounding box center [629, 223] width 930 height 11
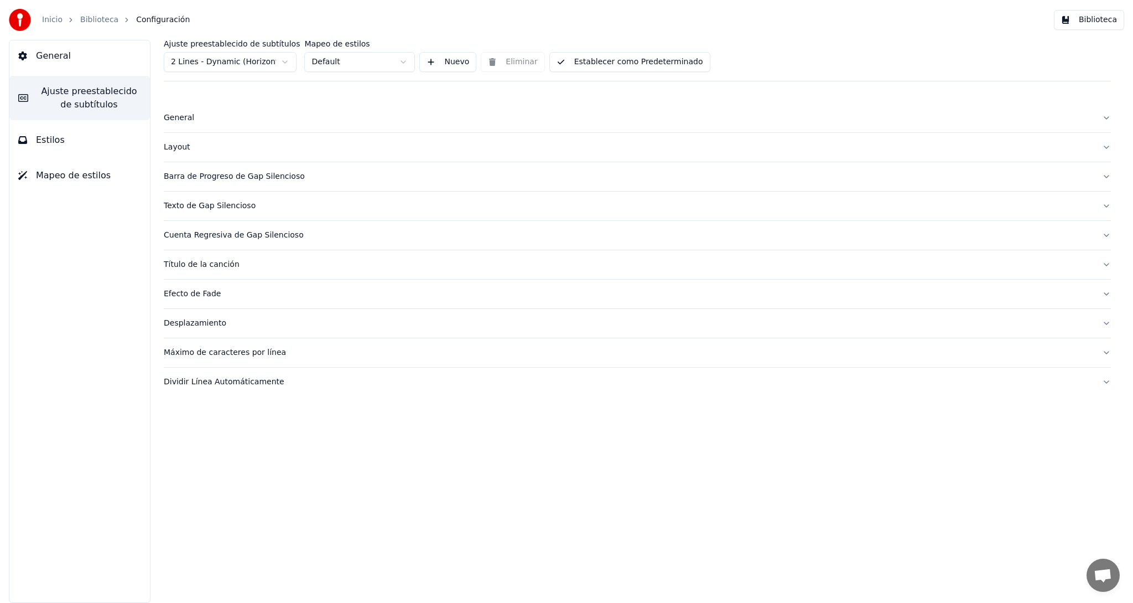
click at [172, 147] on div "Layout" at bounding box center [629, 147] width 930 height 11
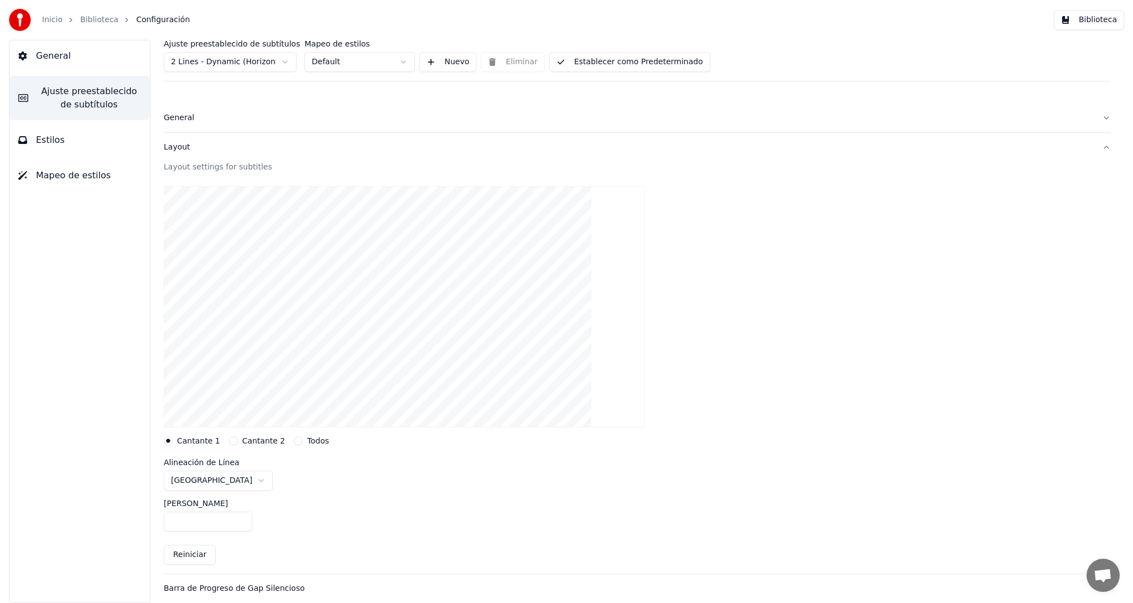
click at [172, 147] on div "Layout" at bounding box center [629, 147] width 930 height 11
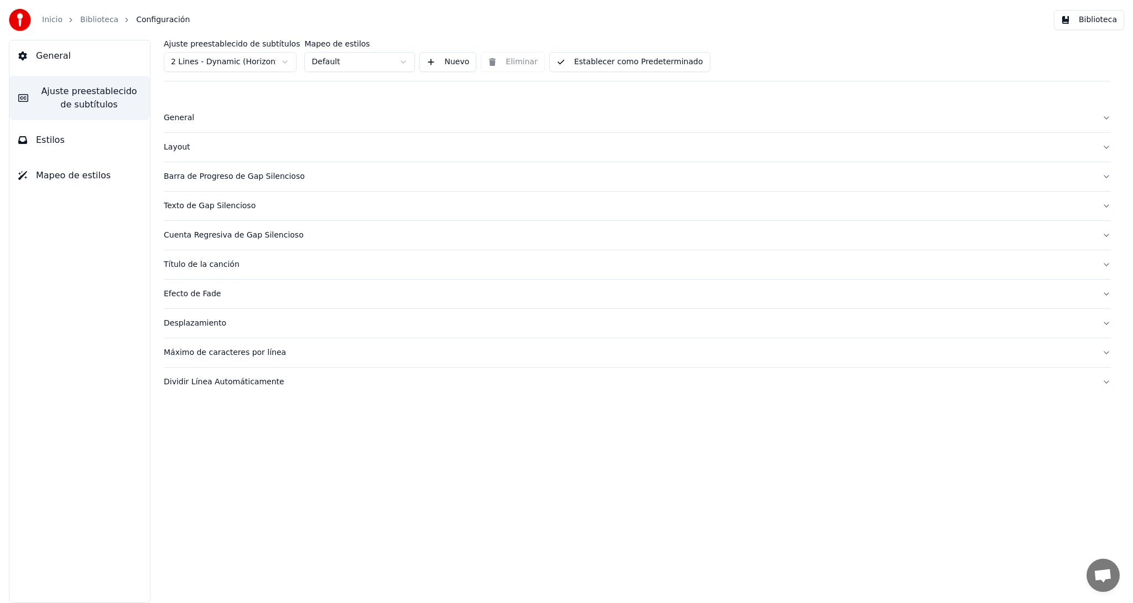
click at [181, 122] on div "General" at bounding box center [629, 117] width 930 height 11
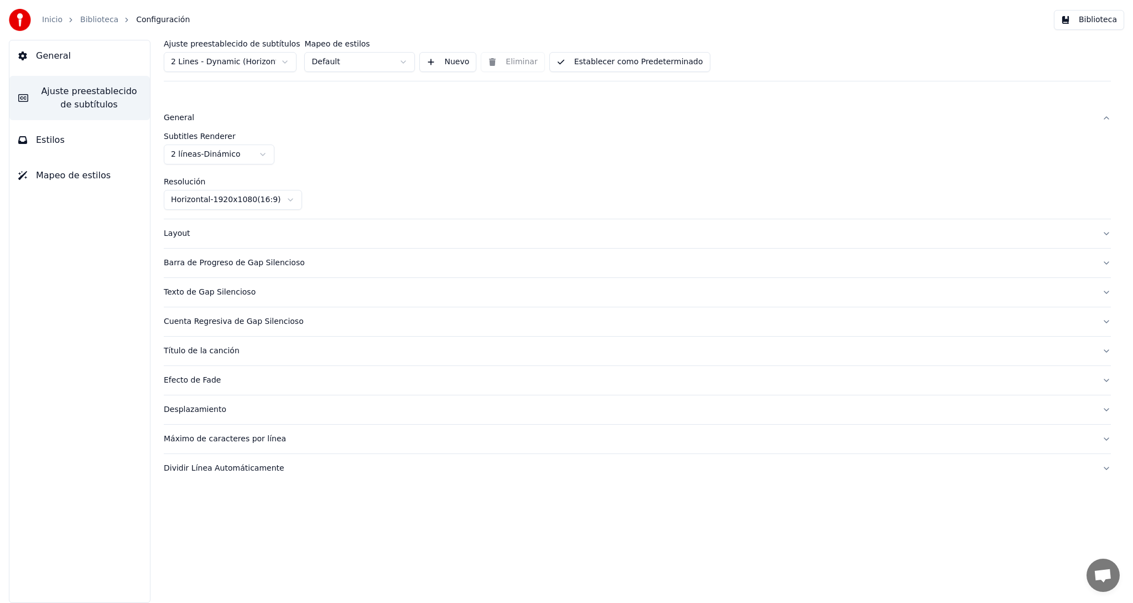
click at [181, 122] on div "General" at bounding box center [629, 117] width 930 height 11
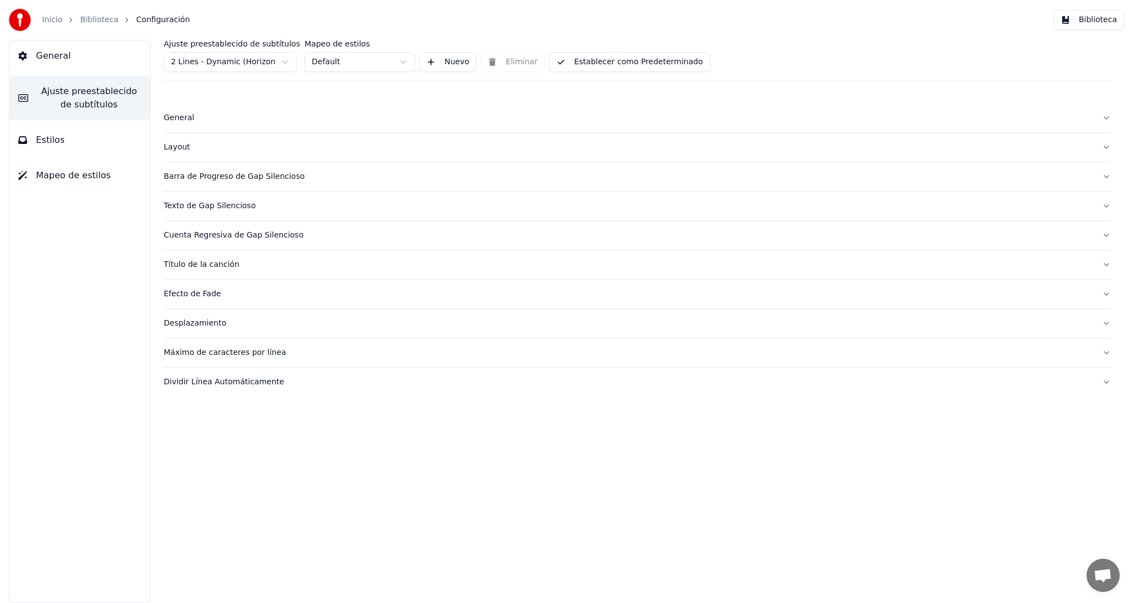
click at [37, 134] on span "Estilos" at bounding box center [50, 139] width 29 height 13
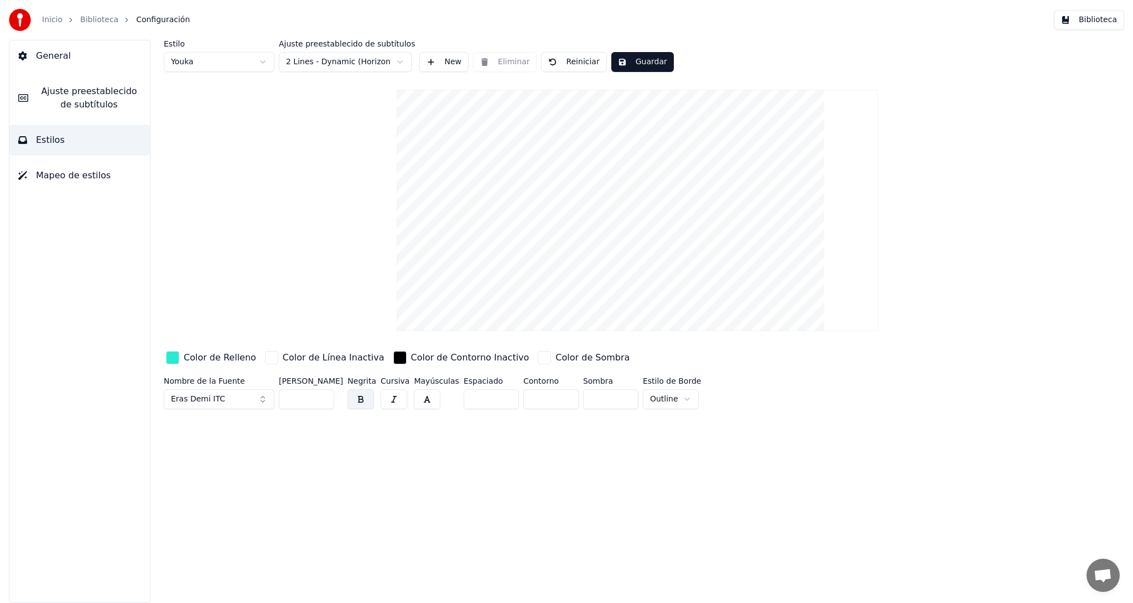
click at [70, 176] on span "Mapeo de estilos" at bounding box center [73, 175] width 75 height 13
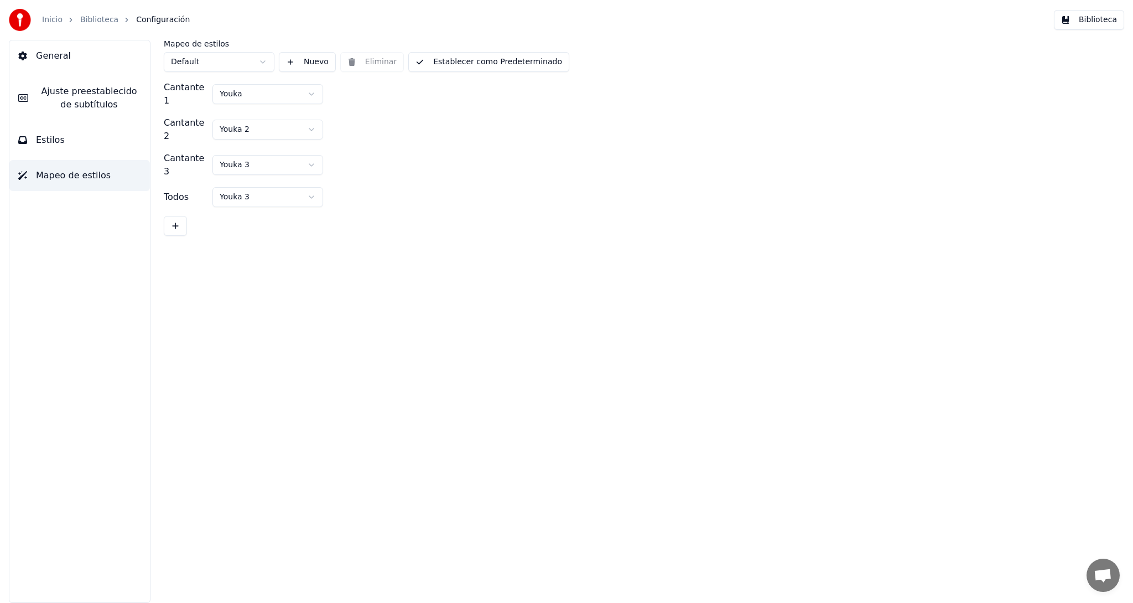
click at [51, 64] on button "General" at bounding box center [79, 55] width 141 height 31
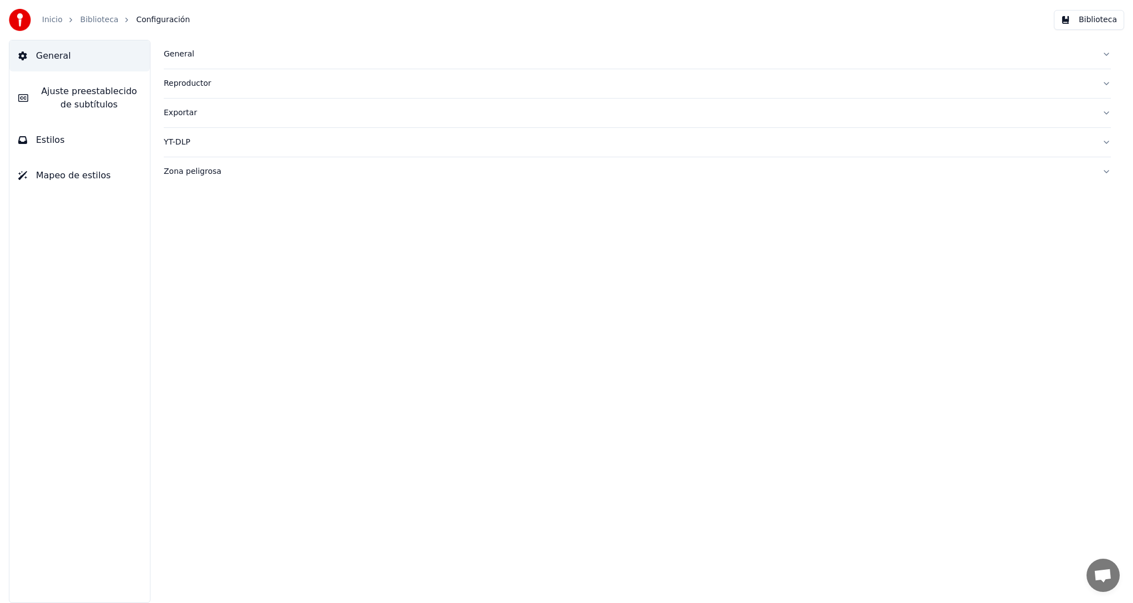
click at [177, 49] on div "General" at bounding box center [629, 54] width 930 height 11
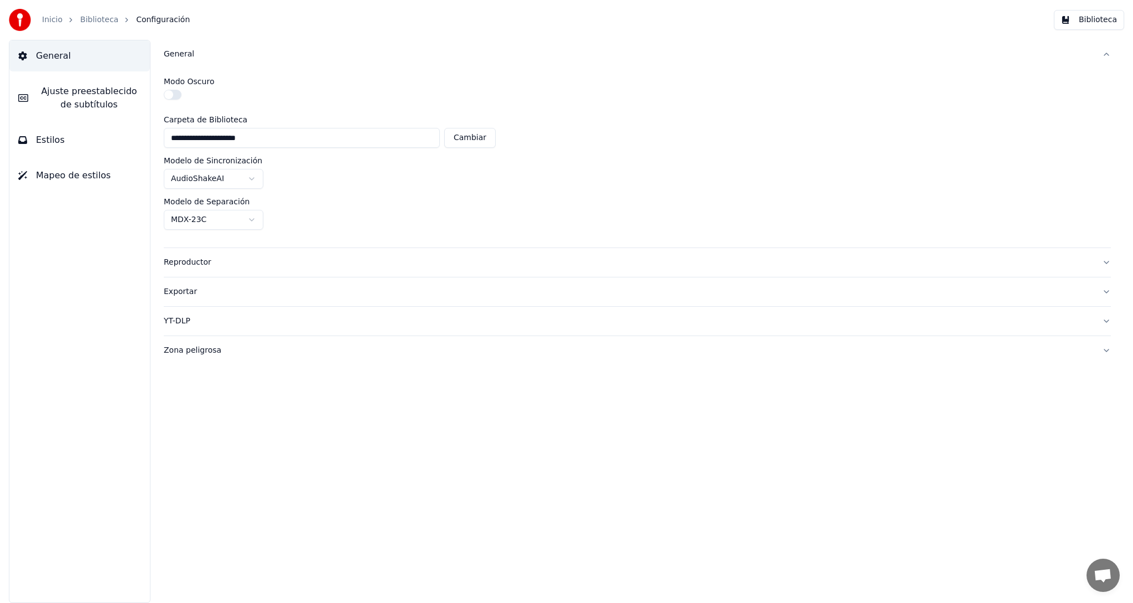
click at [177, 49] on div "General" at bounding box center [629, 54] width 930 height 11
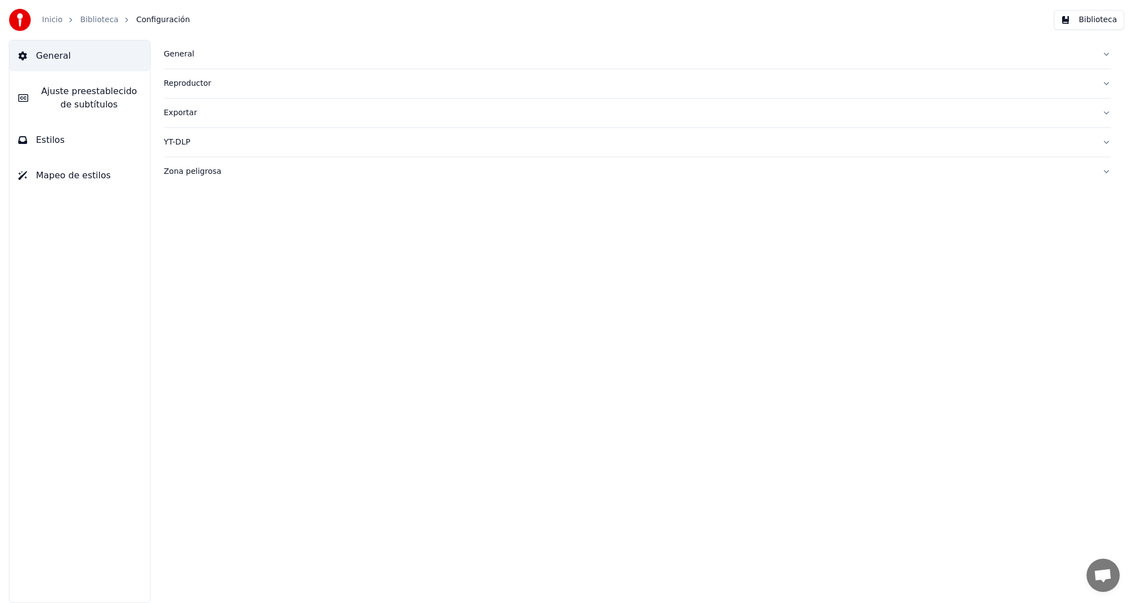
click at [55, 89] on span "Ajuste preestablecido de subtítulos" at bounding box center [89, 98] width 104 height 27
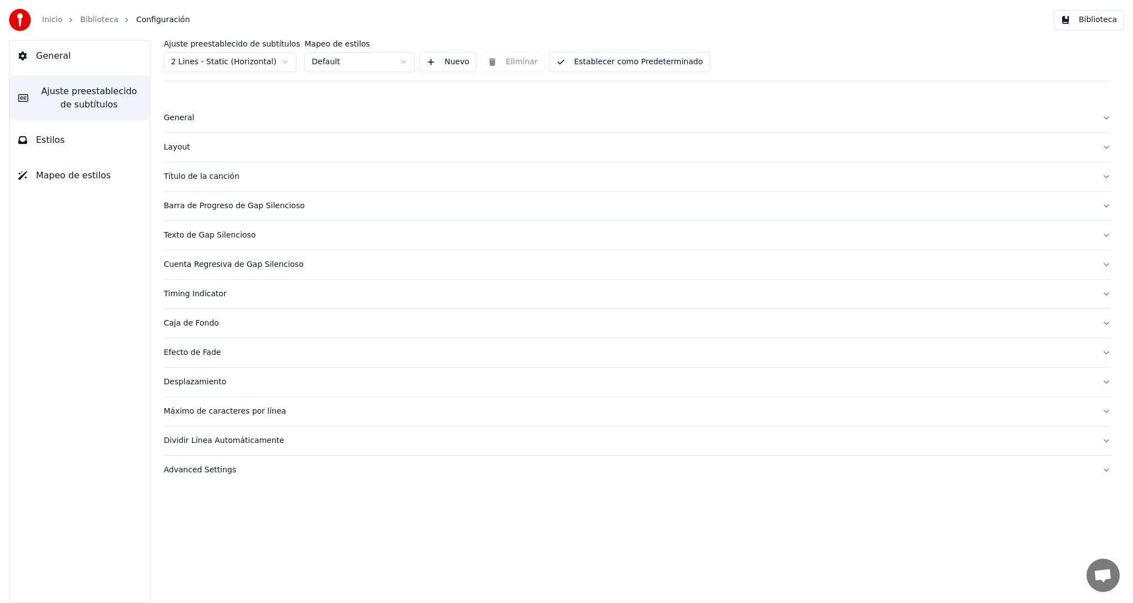
click at [205, 294] on div "Timing Indicator" at bounding box center [629, 293] width 930 height 11
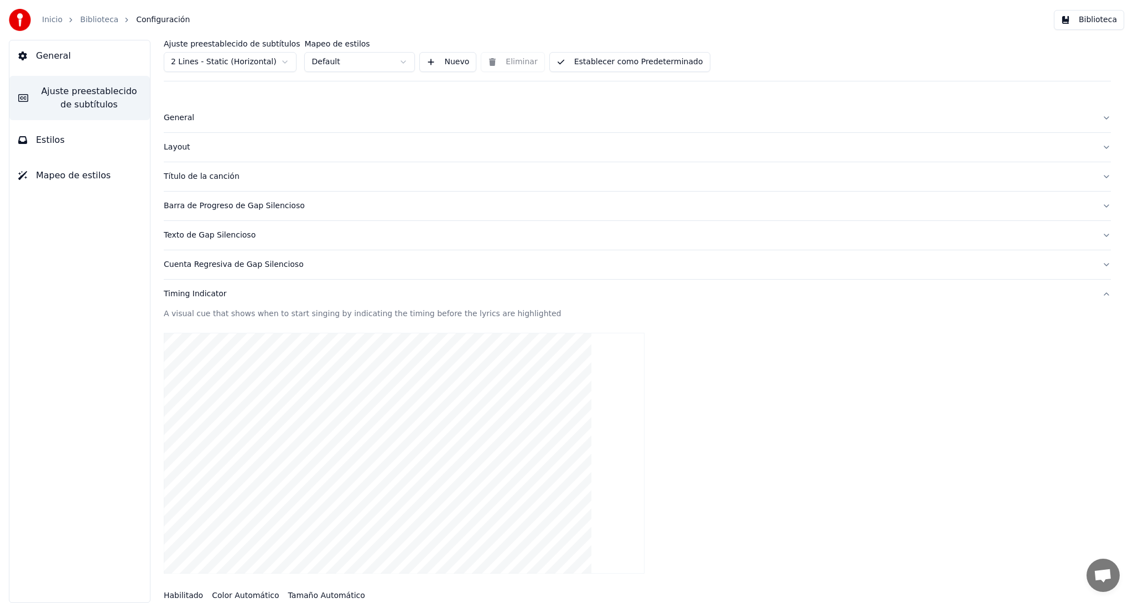
click at [286, 60] on html "Inicio Biblioteca Configuración Biblioteca General Ajuste preestablecido de sub…" at bounding box center [566, 301] width 1133 height 603
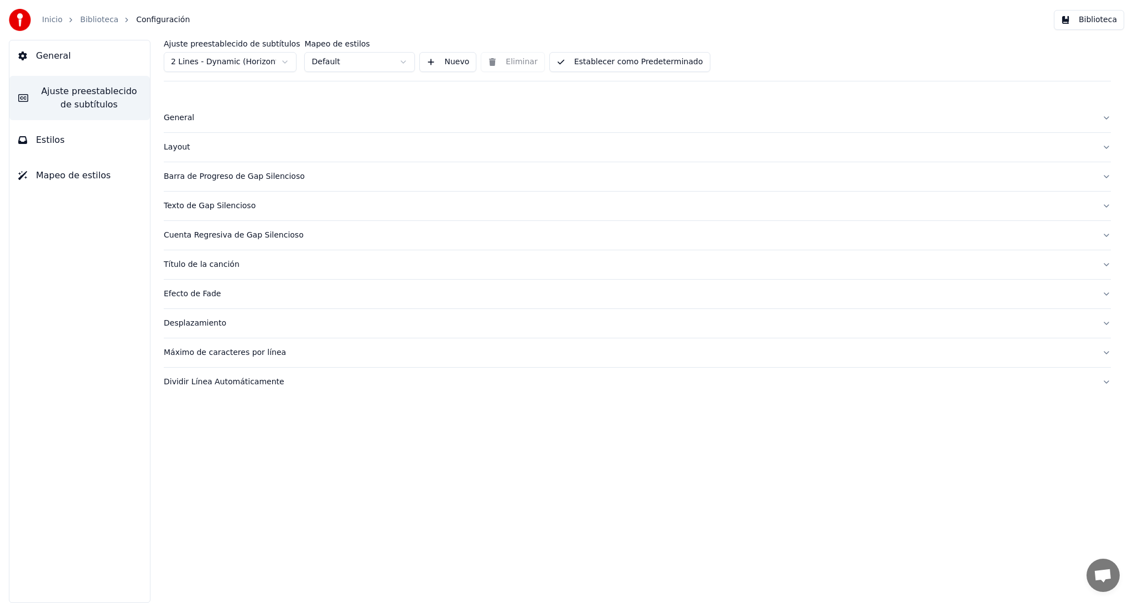
click at [194, 236] on div "Cuenta Regresiva de Gap Silencioso" at bounding box center [629, 235] width 930 height 11
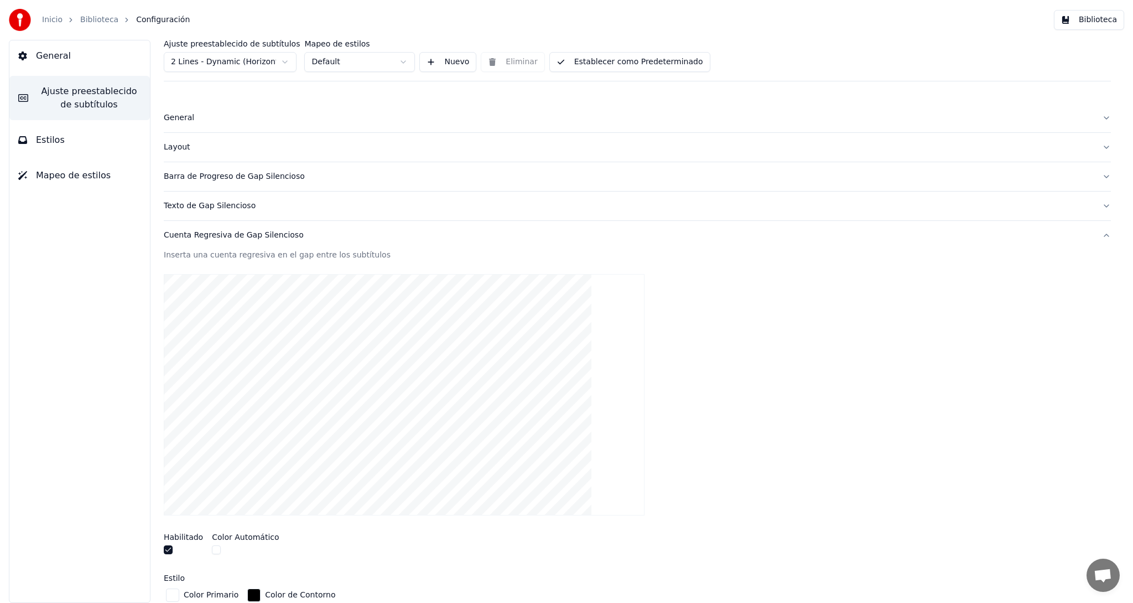
click at [194, 236] on div "Cuenta Regresiva de Gap Silencioso" at bounding box center [629, 235] width 930 height 11
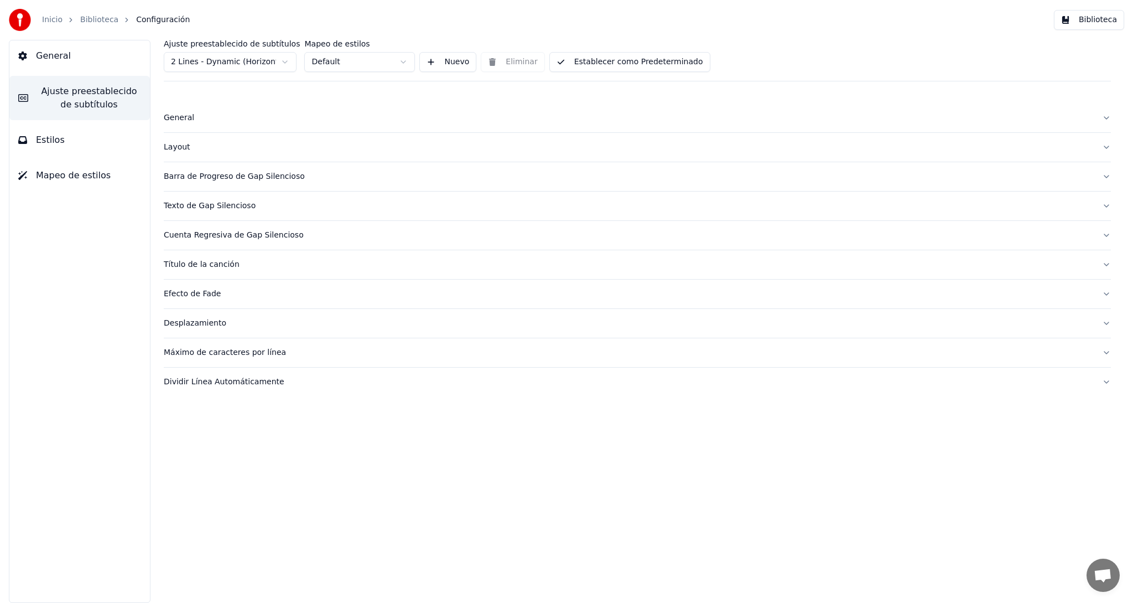
click at [285, 59] on html "Inicio Biblioteca Configuración Biblioteca General Ajuste preestablecido de sub…" at bounding box center [566, 301] width 1133 height 603
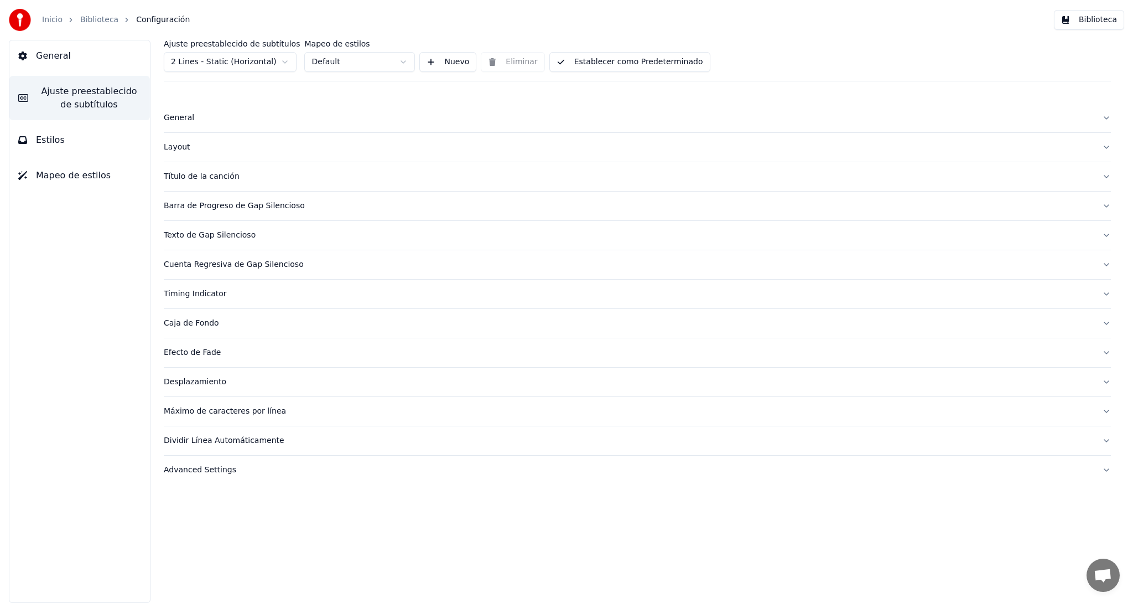
click at [41, 56] on span "General" at bounding box center [53, 55] width 35 height 13
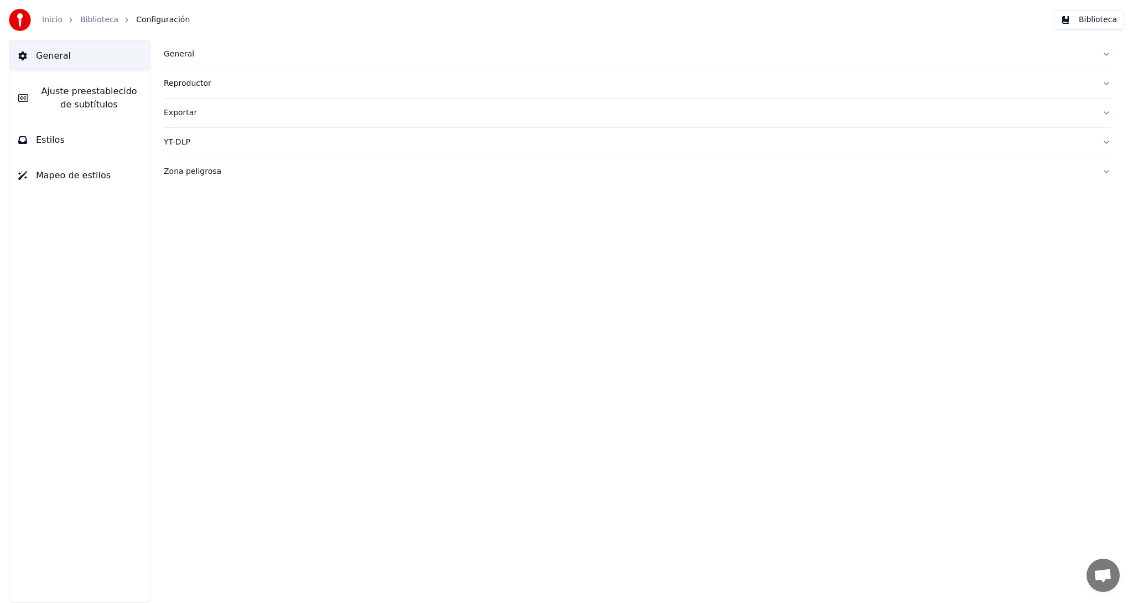
click at [86, 22] on link "Biblioteca" at bounding box center [99, 19] width 38 height 11
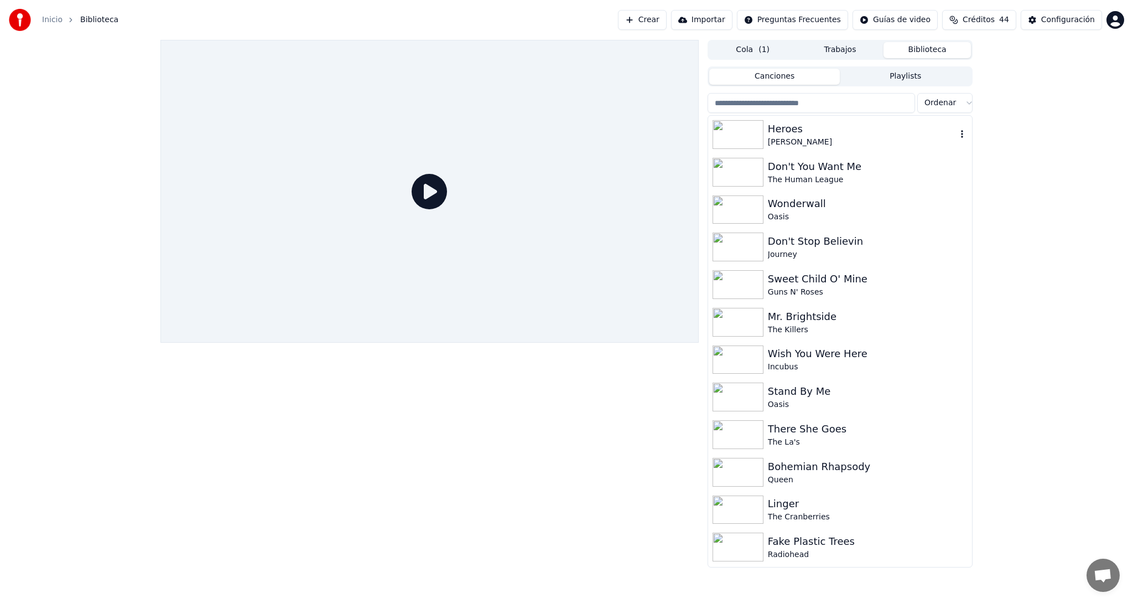
click at [806, 139] on div "[PERSON_NAME]" at bounding box center [862, 142] width 189 height 11
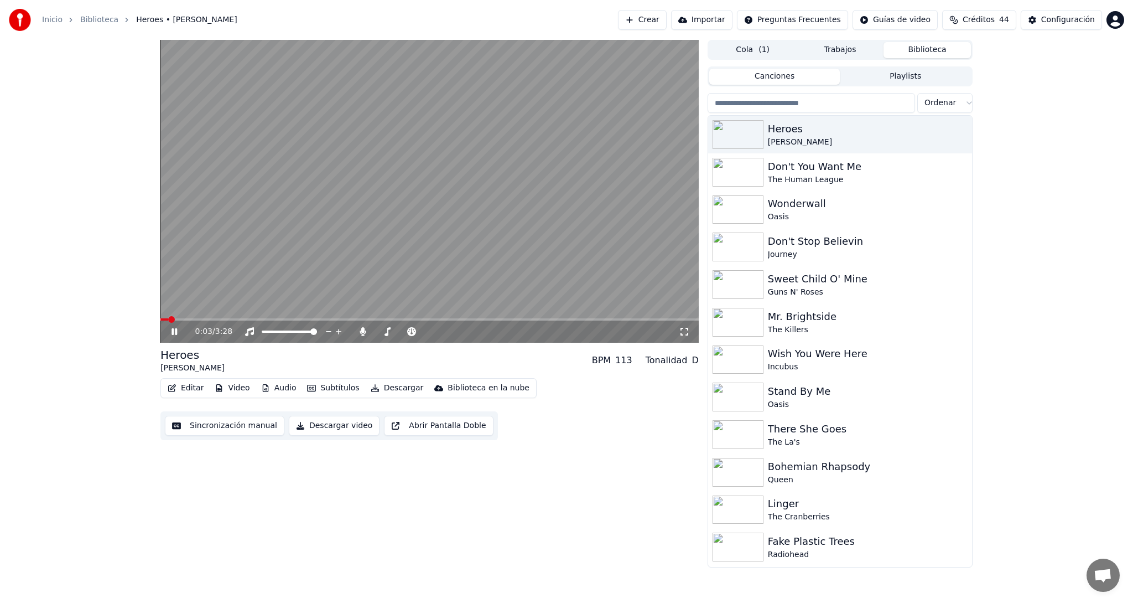
click at [172, 329] on icon at bounding box center [182, 331] width 26 height 9
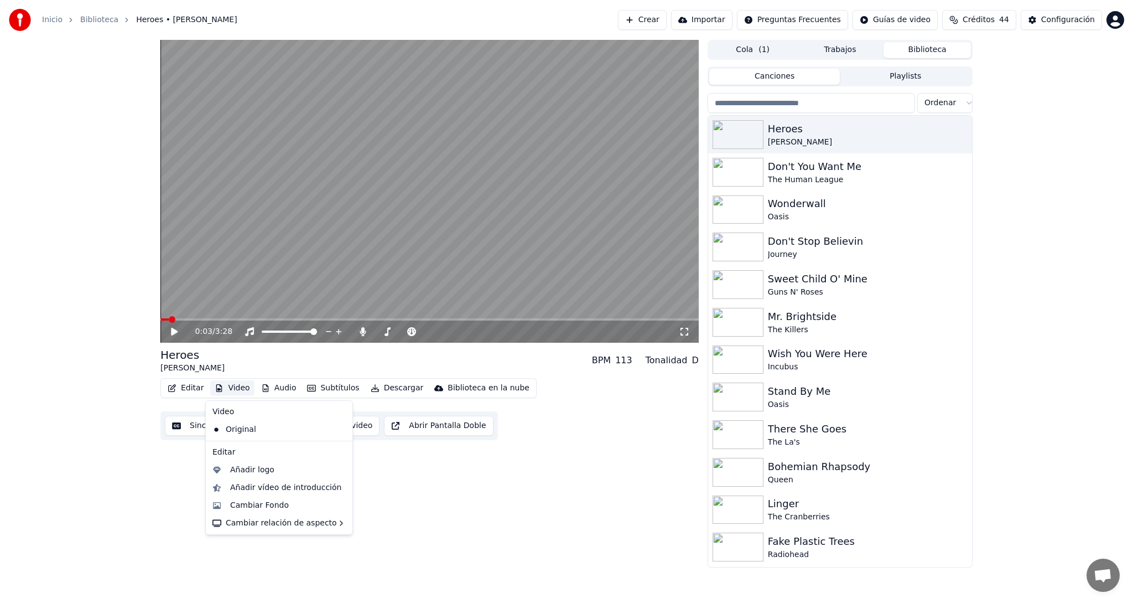
click at [225, 390] on button "Video" at bounding box center [232, 387] width 44 height 15
click at [246, 469] on div "Añadir logo" at bounding box center [252, 469] width 44 height 11
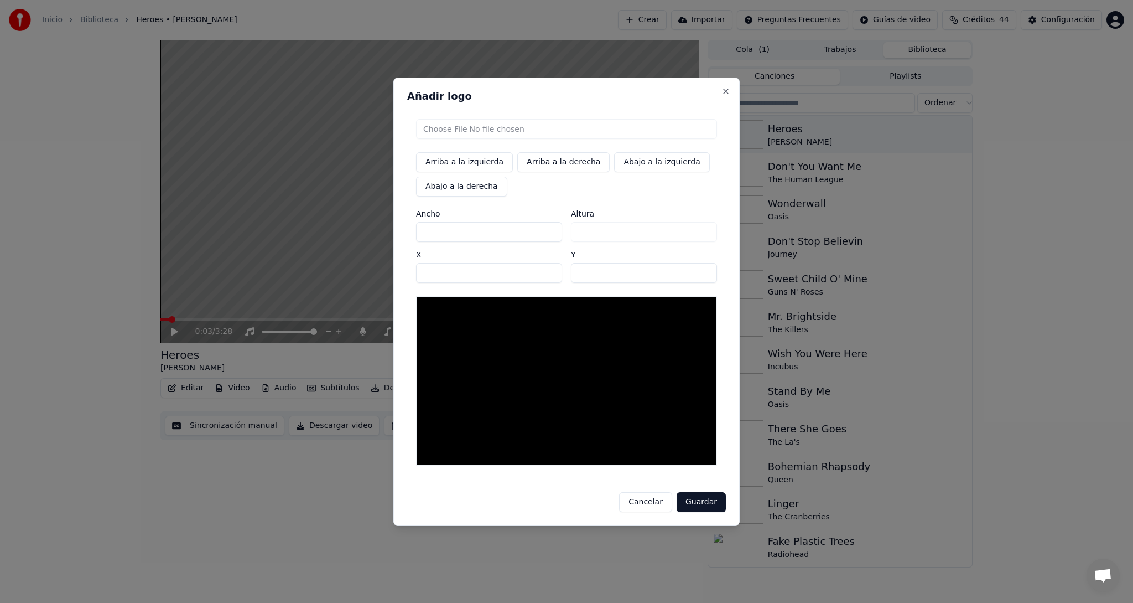
click at [455, 189] on button "Abajo a la derecha" at bounding box center [461, 187] width 91 height 20
type input "****"
type input "***"
click at [444, 128] on input "file" at bounding box center [566, 129] width 301 height 20
type input "**********"
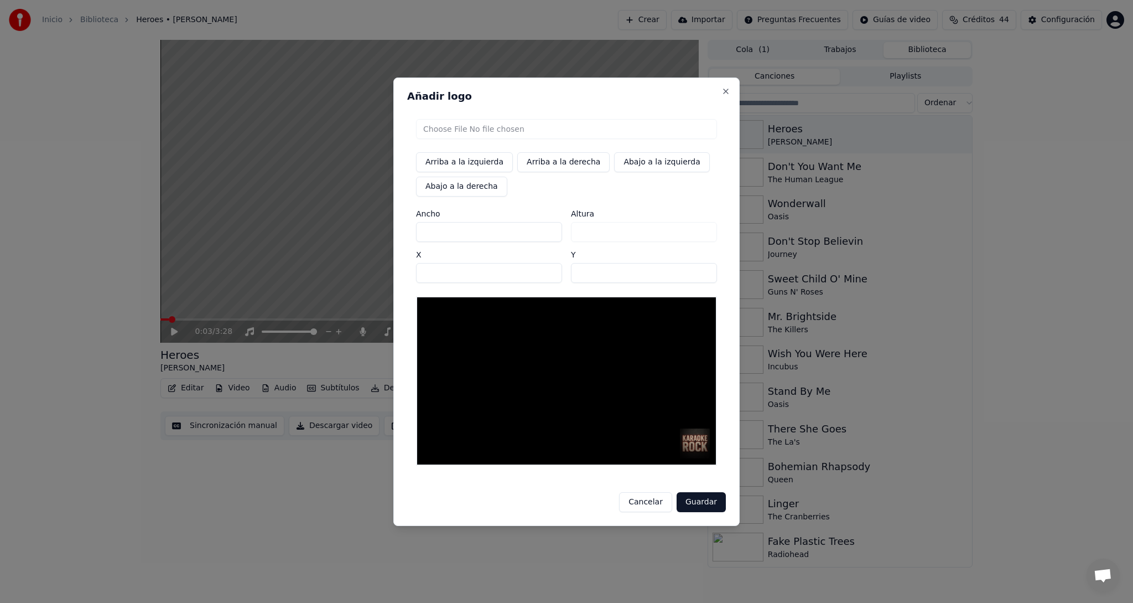
click at [704, 503] on button "Guardar" at bounding box center [701, 502] width 49 height 20
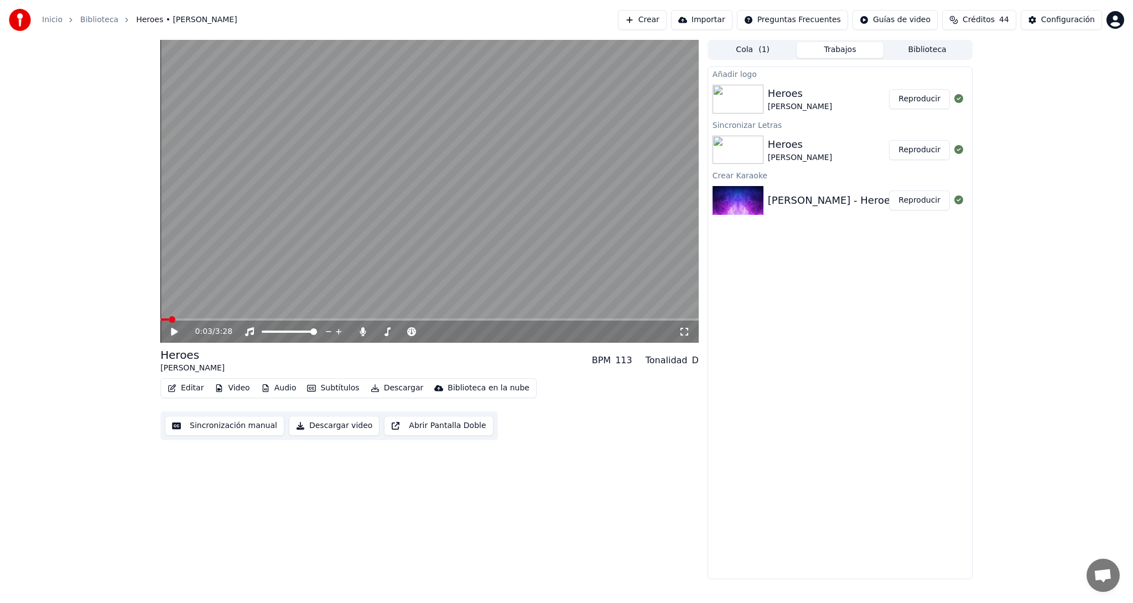
click at [926, 102] on button "Reproducir" at bounding box center [919, 99] width 61 height 20
click at [176, 330] on icon at bounding box center [175, 331] width 6 height 7
click at [390, 387] on button "Descargar" at bounding box center [397, 387] width 62 height 15
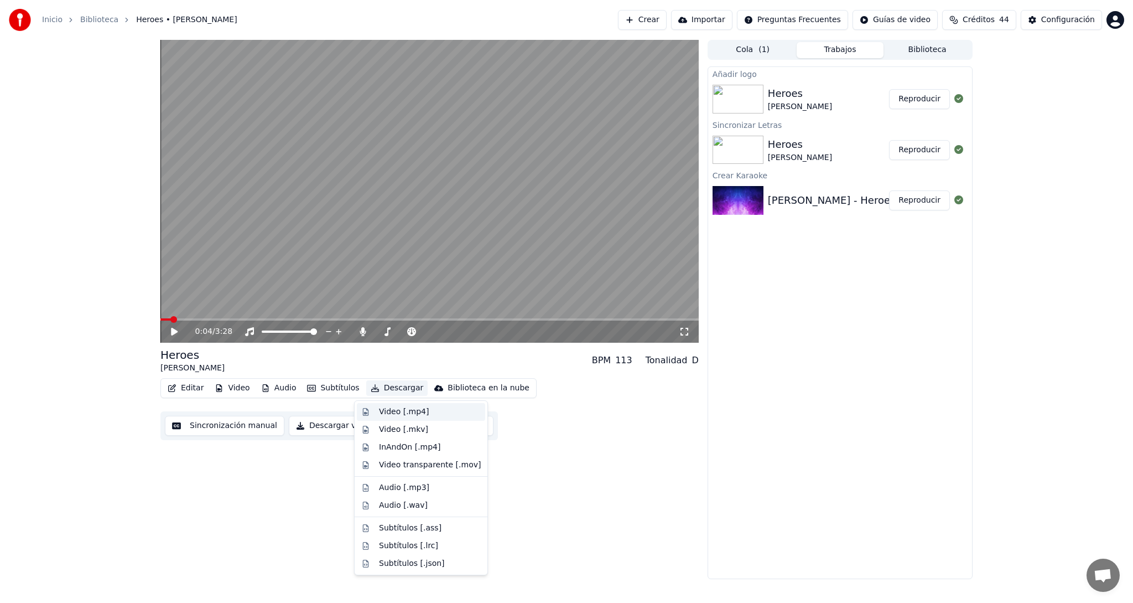
click at [387, 409] on div "Video [.mp4]" at bounding box center [404, 411] width 50 height 11
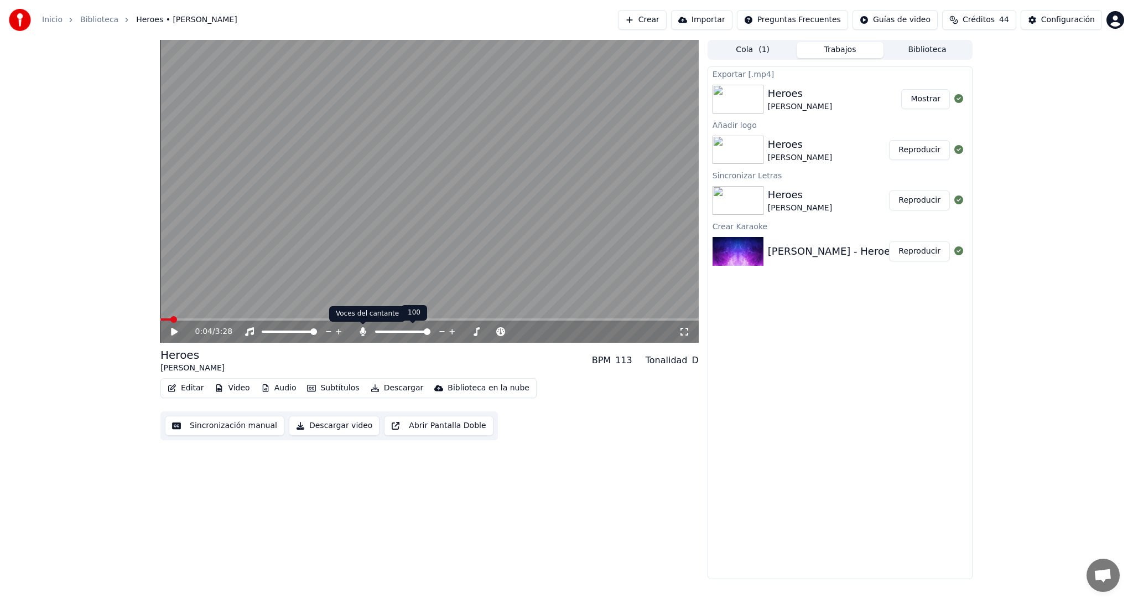
click at [360, 330] on icon at bounding box center [362, 331] width 11 height 9
click at [387, 388] on button "Descargar" at bounding box center [397, 387] width 62 height 15
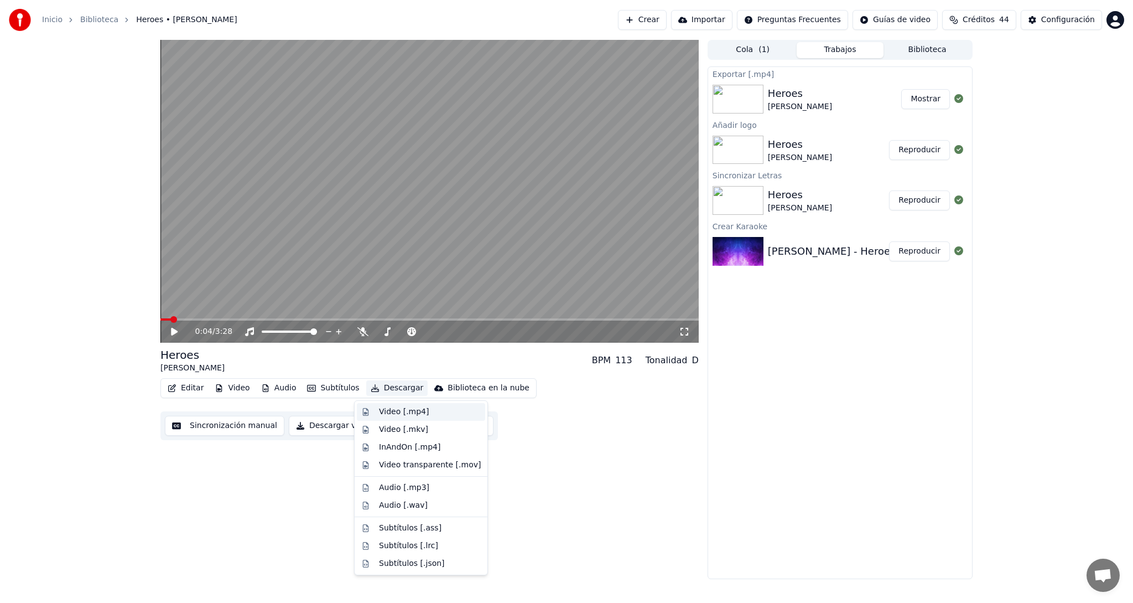
click at [387, 409] on div "Video [.mp4]" at bounding box center [404, 411] width 50 height 11
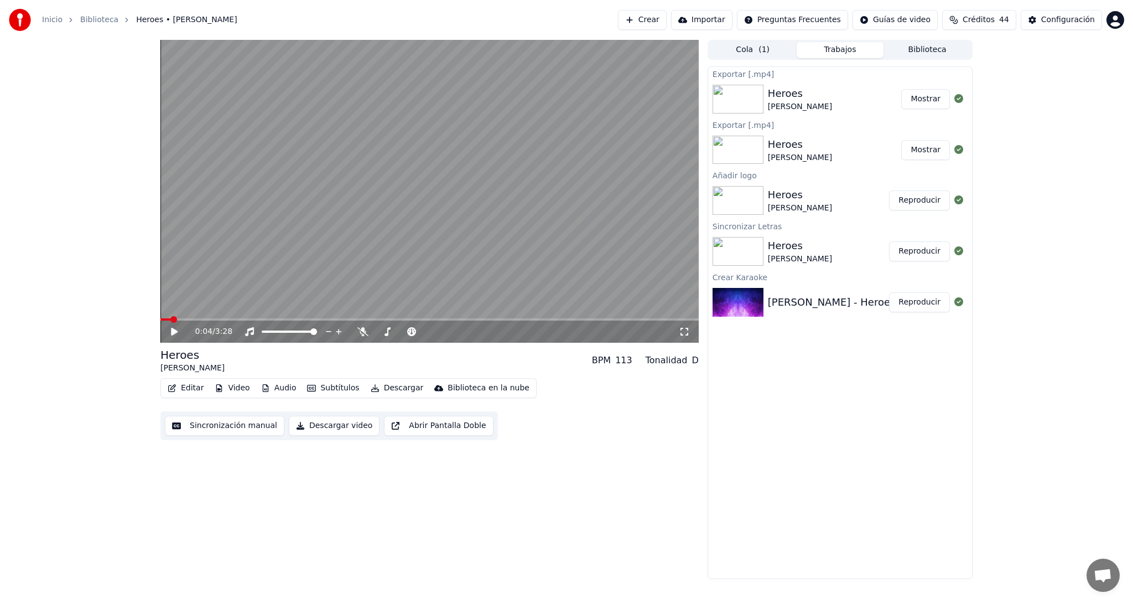
click at [740, 103] on img at bounding box center [738, 99] width 51 height 29
click at [937, 99] on button "Mostrar" at bounding box center [925, 99] width 49 height 20
